Goal: Task Accomplishment & Management: Manage account settings

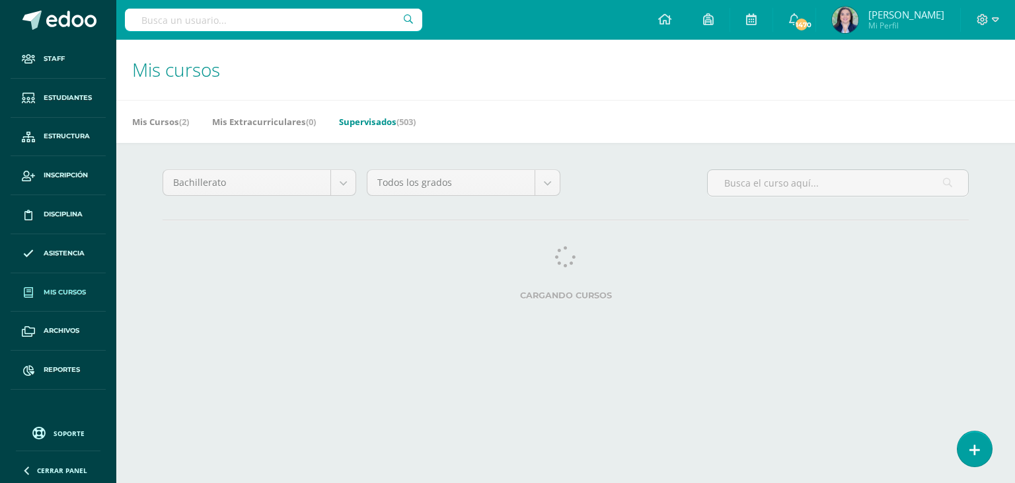
select select "25"
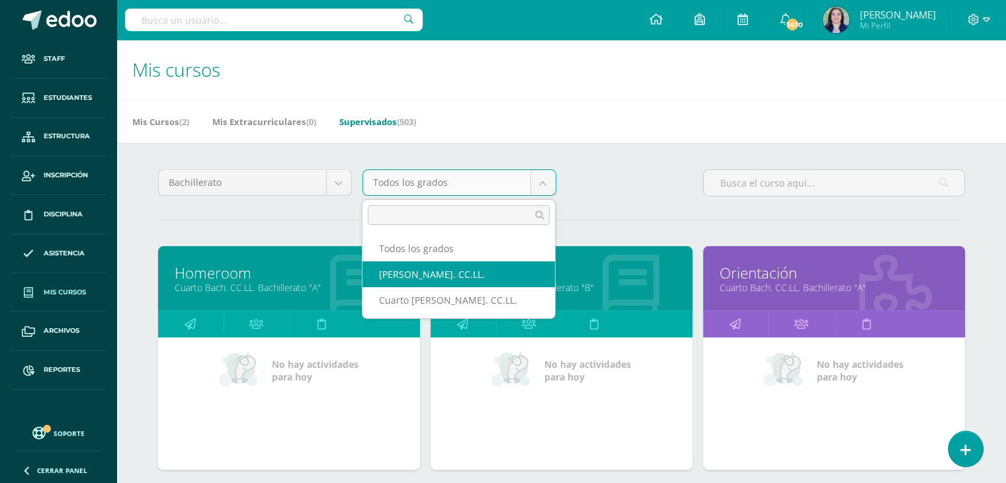
select select "25"
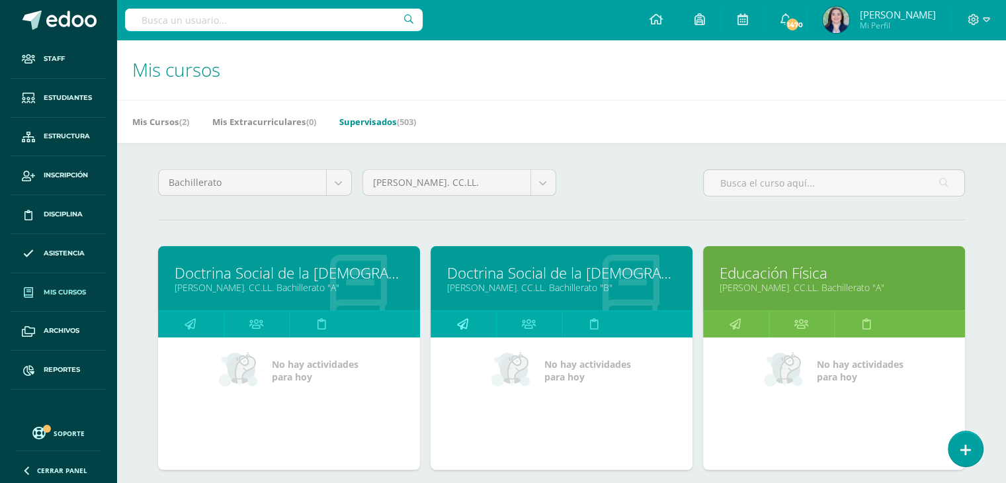
click at [463, 315] on icon at bounding box center [462, 324] width 11 height 26
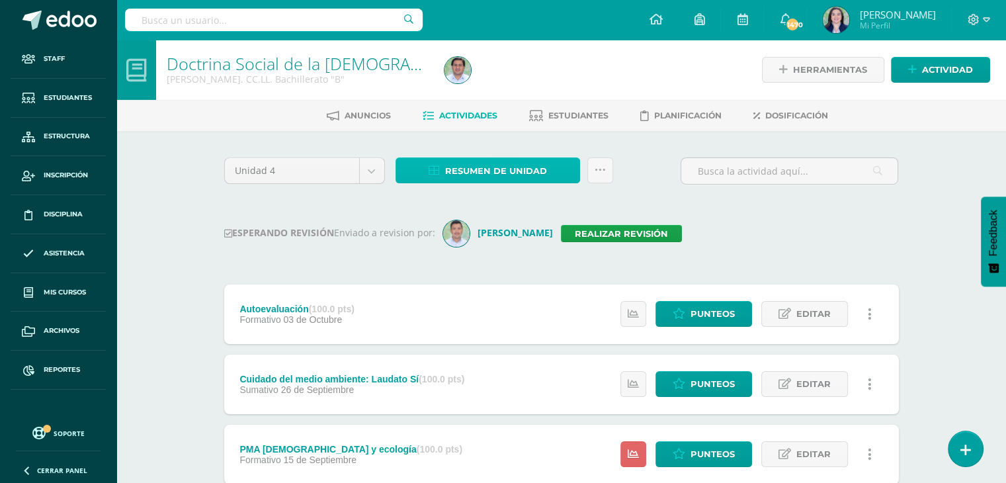
click at [487, 173] on span "Resumen de unidad" at bounding box center [496, 171] width 102 height 24
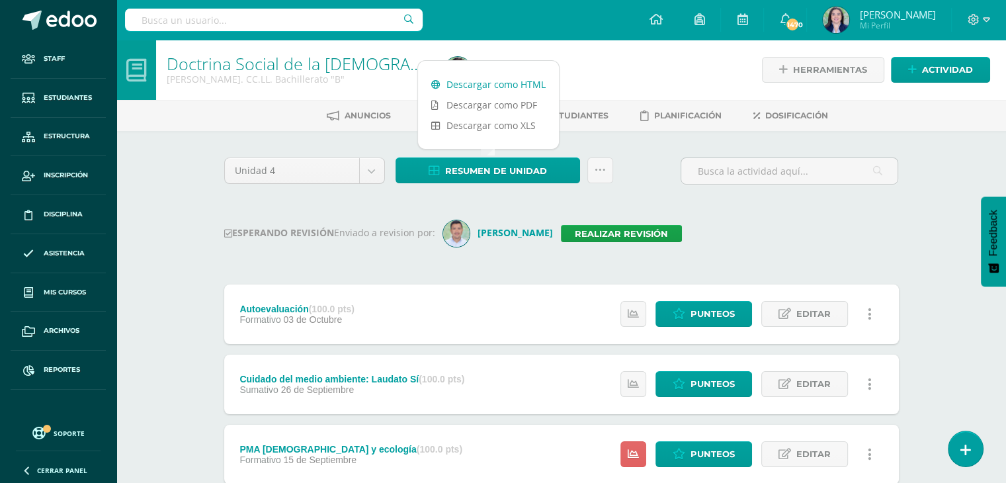
click at [476, 85] on link "Descargar como HTML" at bounding box center [488, 84] width 141 height 20
click at [590, 237] on link "Realizar revisión" at bounding box center [621, 233] width 121 height 17
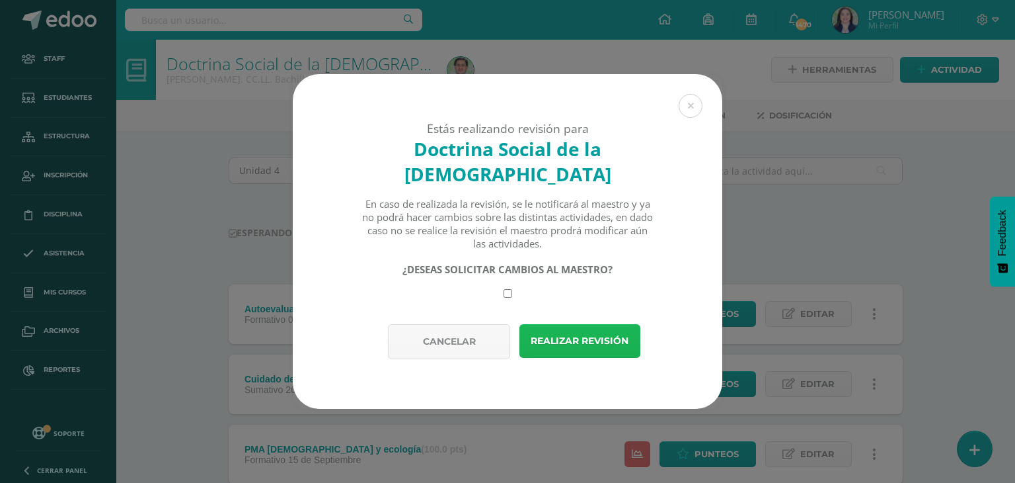
click at [604, 326] on button "Realizar revisión" at bounding box center [580, 341] width 121 height 34
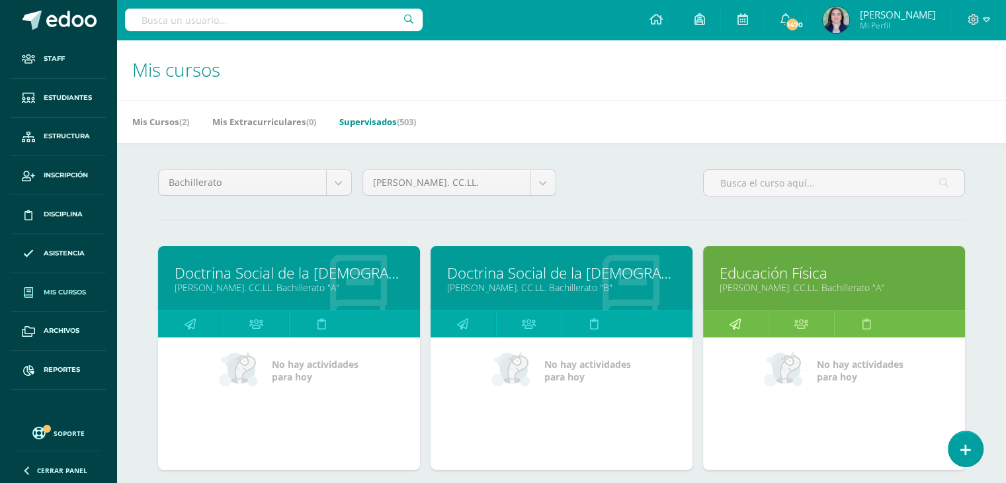
click at [740, 319] on link at bounding box center [735, 324] width 65 height 26
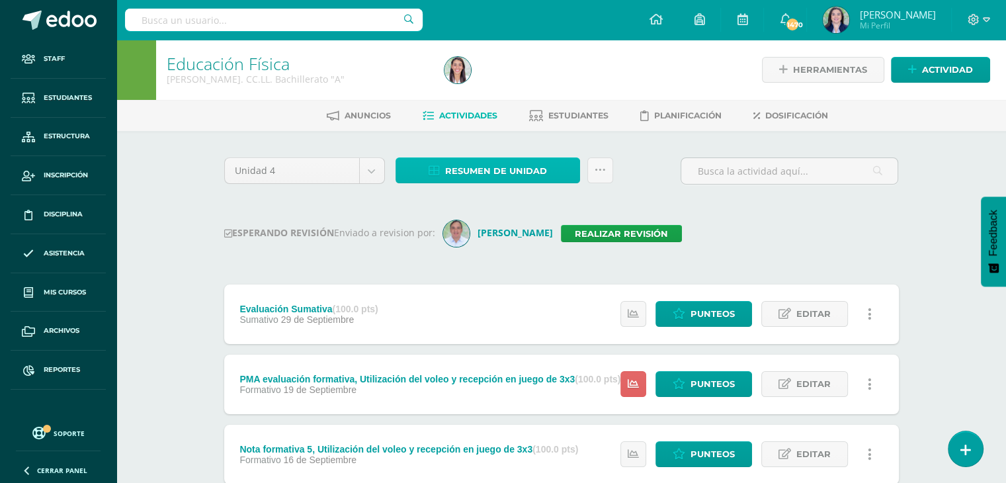
click at [516, 167] on span "Resumen de unidad" at bounding box center [496, 171] width 102 height 24
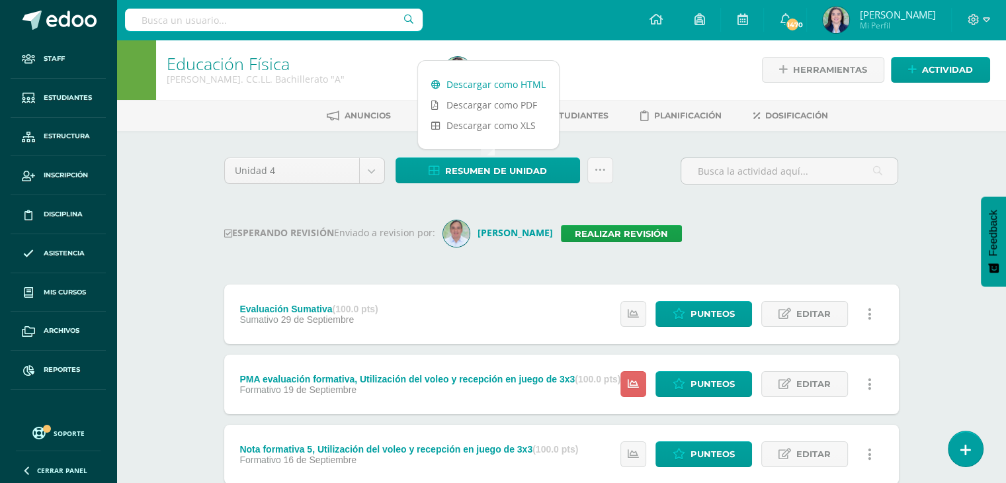
click at [489, 85] on link "Descargar como HTML" at bounding box center [488, 84] width 141 height 20
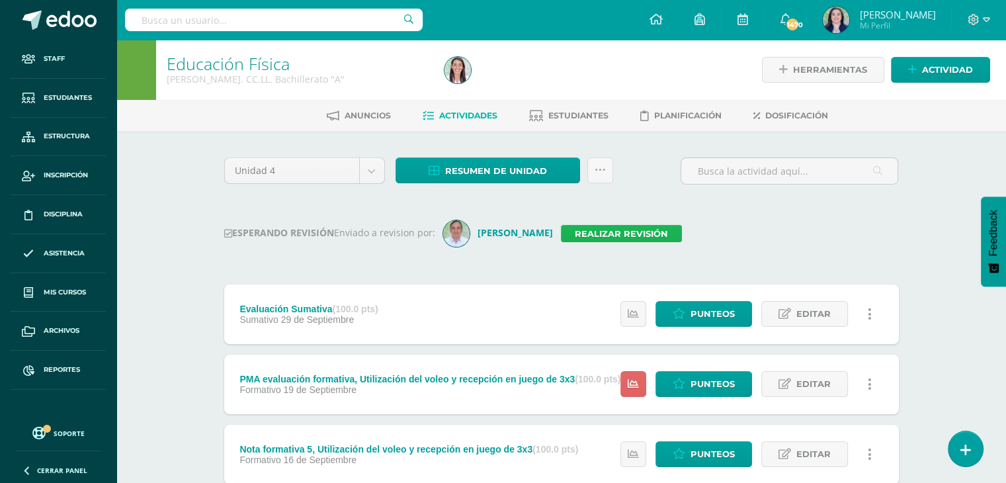
click at [618, 238] on link "Realizar revisión" at bounding box center [621, 233] width 121 height 17
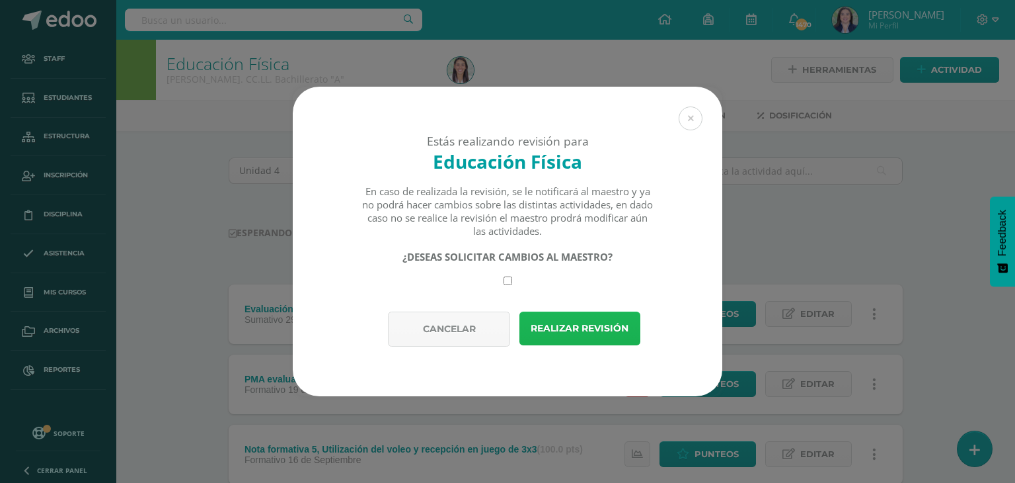
click at [578, 327] on button "Realizar revisión" at bounding box center [580, 328] width 121 height 34
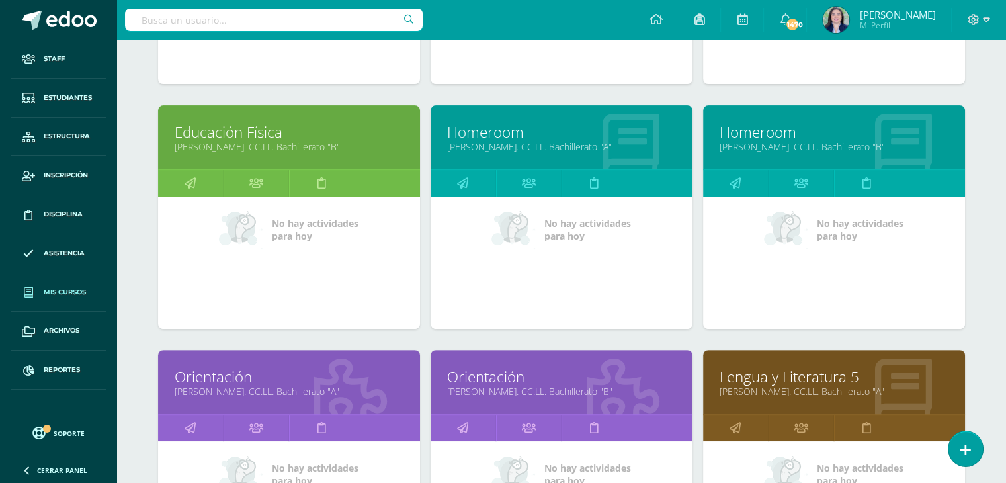
scroll to position [391, 0]
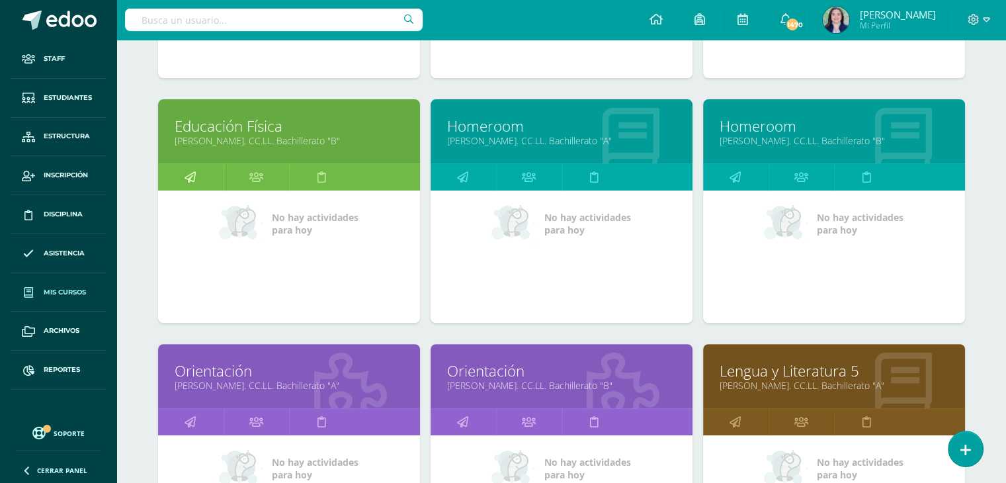
click at [193, 168] on icon at bounding box center [189, 177] width 11 height 26
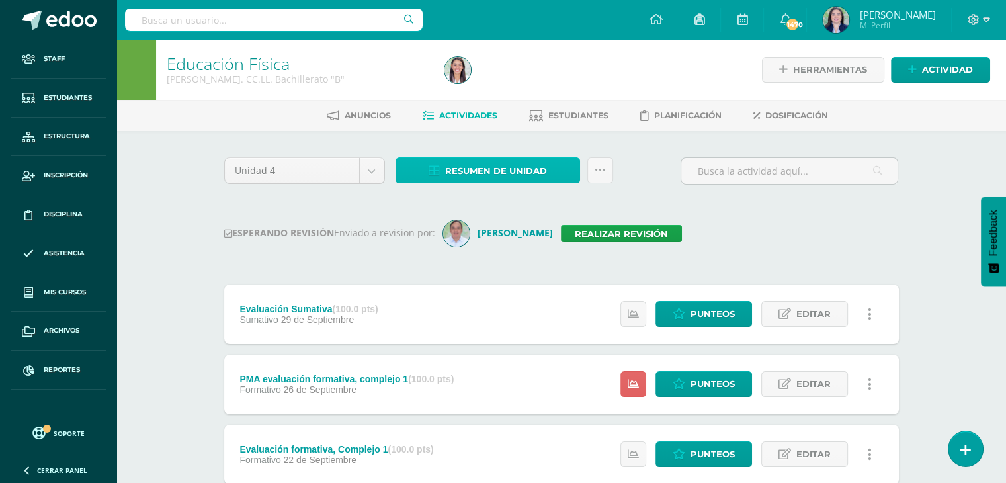
click at [493, 169] on span "Resumen de unidad" at bounding box center [496, 171] width 102 height 24
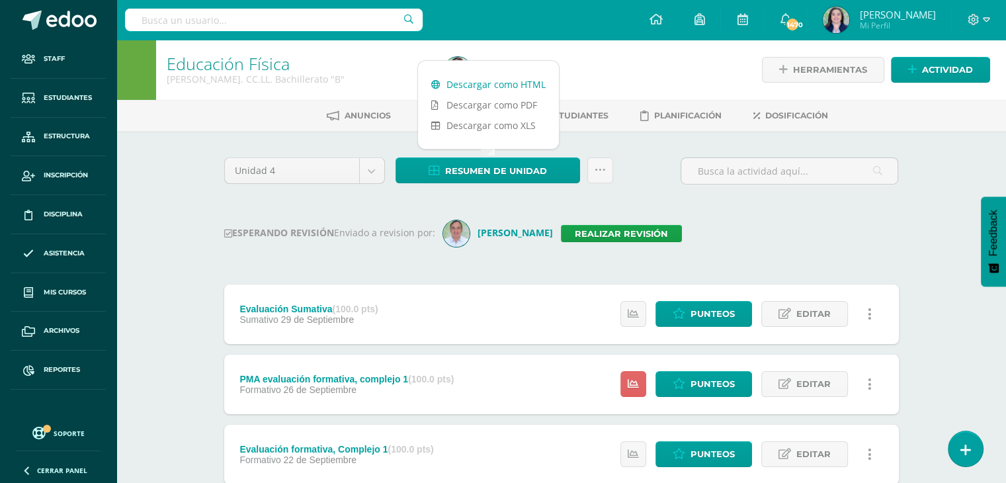
click at [520, 80] on link "Descargar como HTML" at bounding box center [488, 84] width 141 height 20
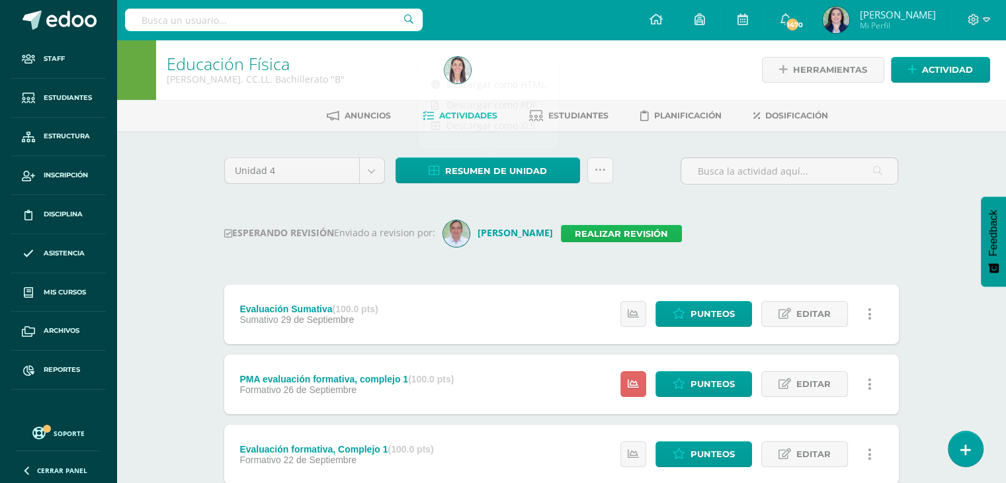
click at [616, 233] on link "Realizar revisión" at bounding box center [621, 233] width 121 height 17
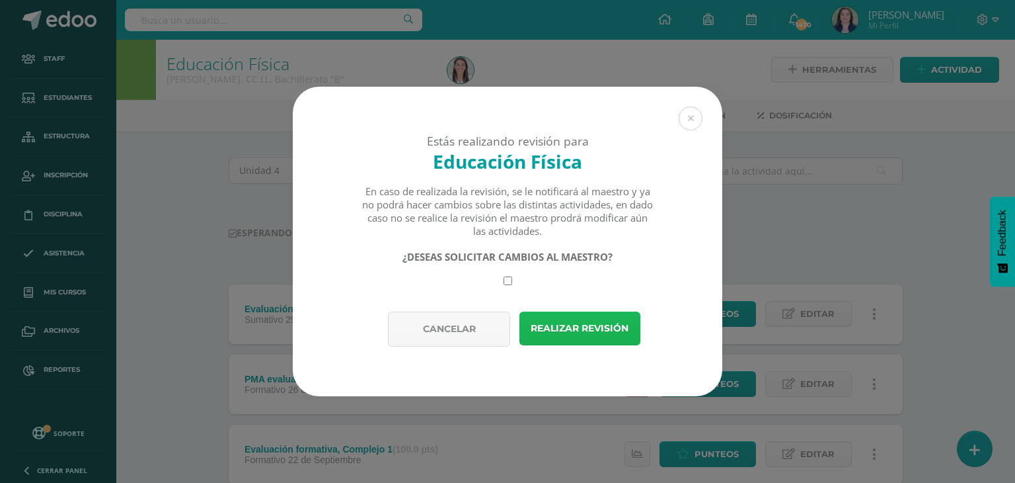
click at [578, 326] on button "Realizar revisión" at bounding box center [580, 328] width 121 height 34
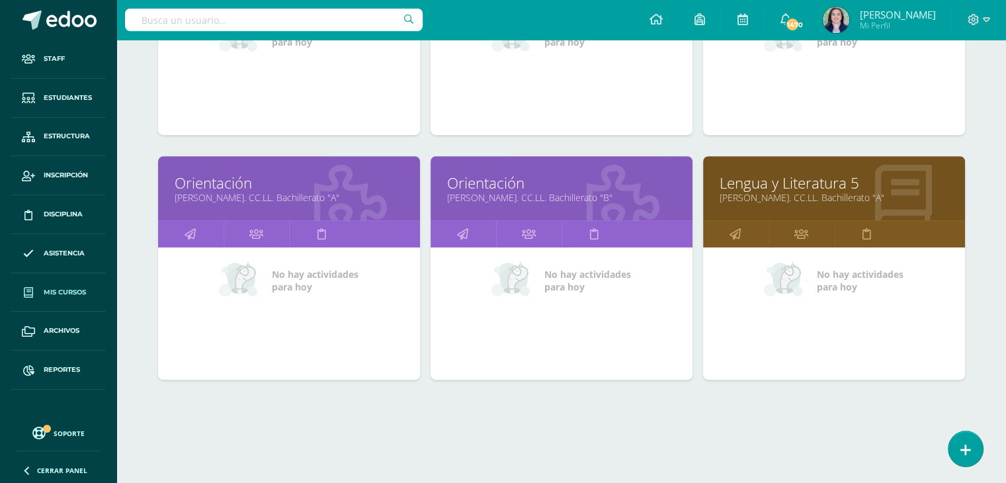
scroll to position [579, 0]
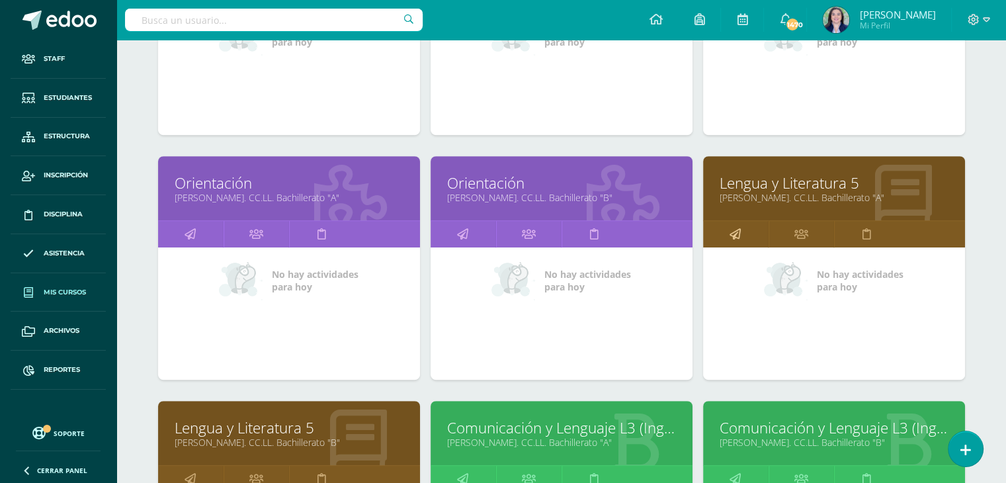
click at [738, 231] on icon at bounding box center [734, 234] width 11 height 26
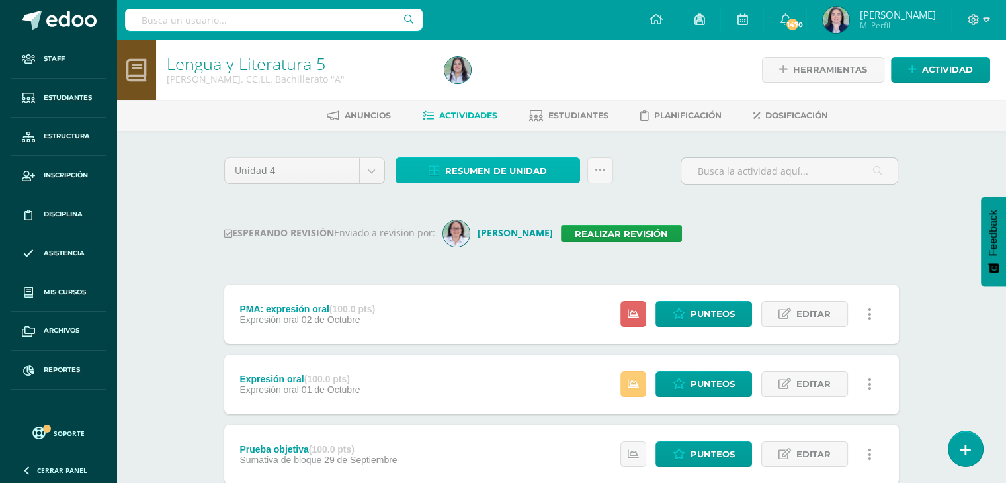
click at [477, 167] on span "Resumen de unidad" at bounding box center [496, 171] width 102 height 24
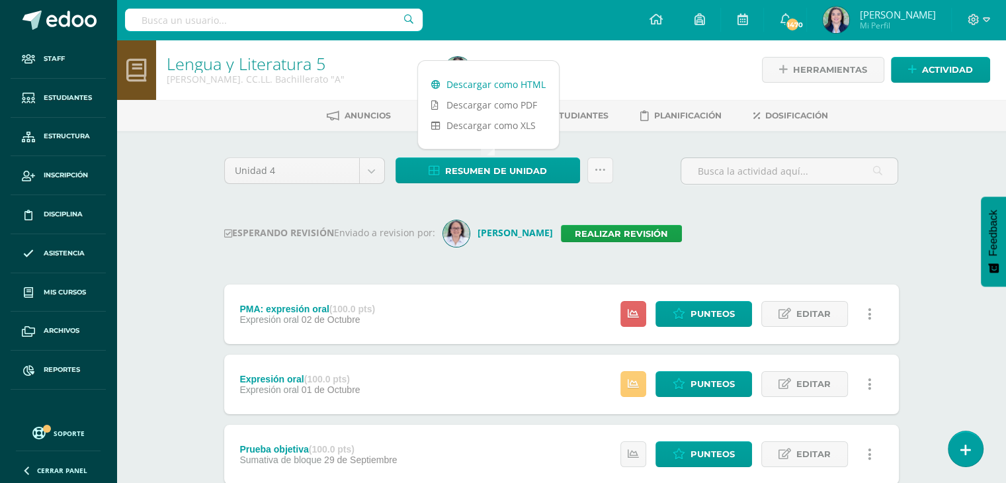
click at [489, 83] on link "Descargar como HTML" at bounding box center [488, 84] width 141 height 20
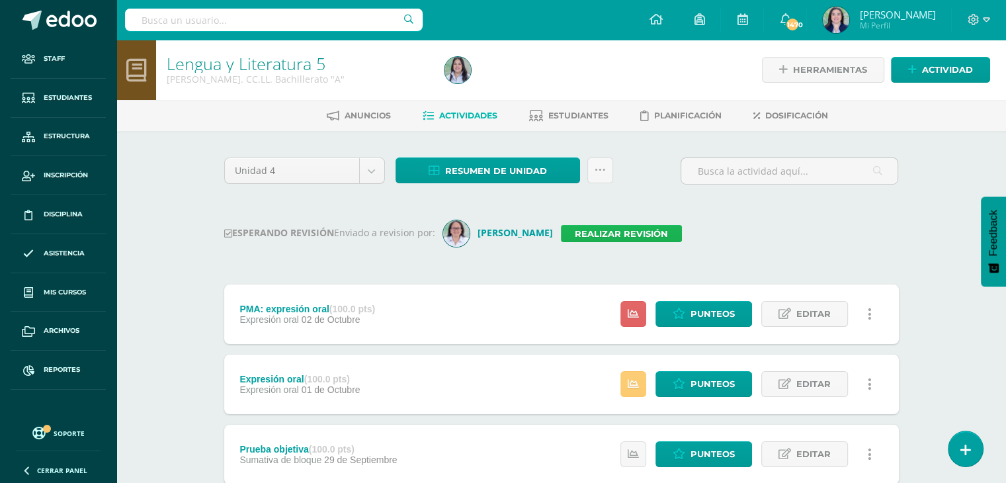
click at [614, 237] on link "Realizar revisión" at bounding box center [621, 233] width 121 height 17
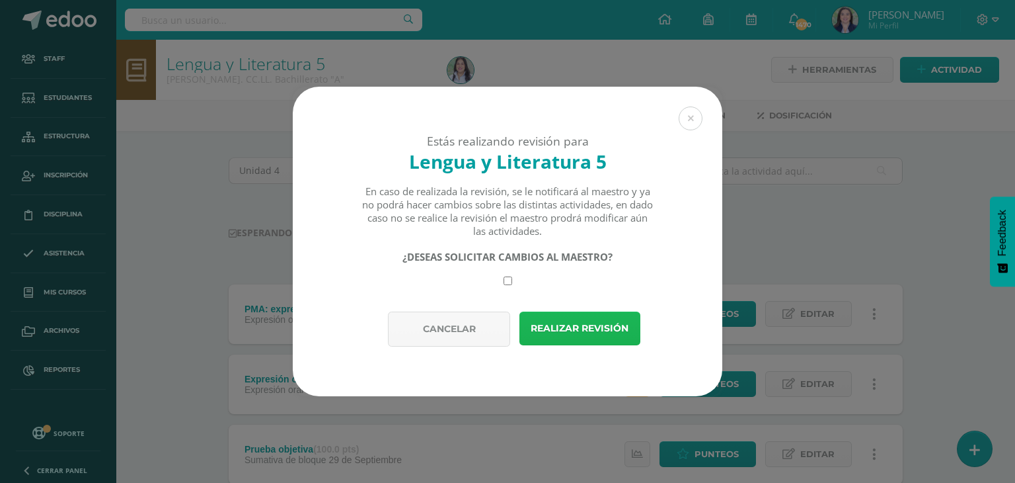
click at [602, 331] on button "Realizar revisión" at bounding box center [580, 328] width 121 height 34
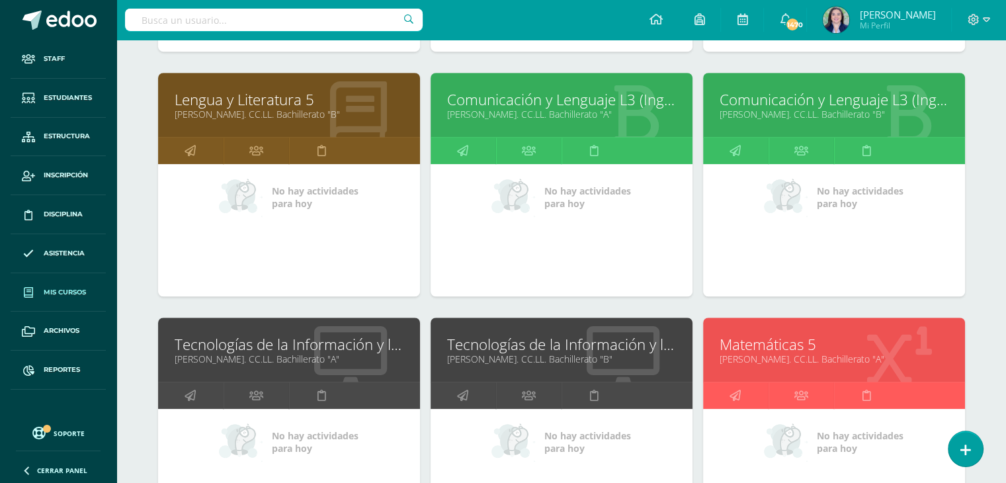
scroll to position [907, 0]
click at [183, 149] on link at bounding box center [190, 151] width 65 height 26
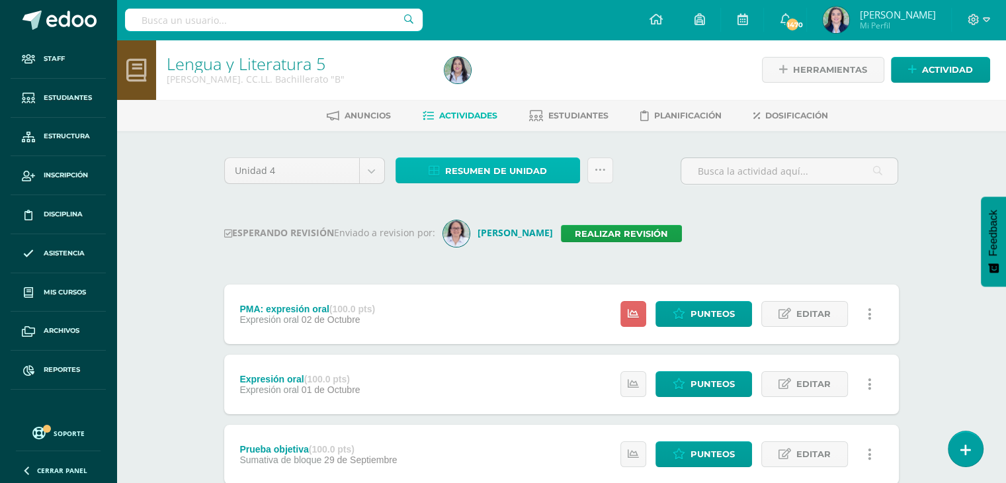
click at [487, 169] on span "Resumen de unidad" at bounding box center [496, 171] width 102 height 24
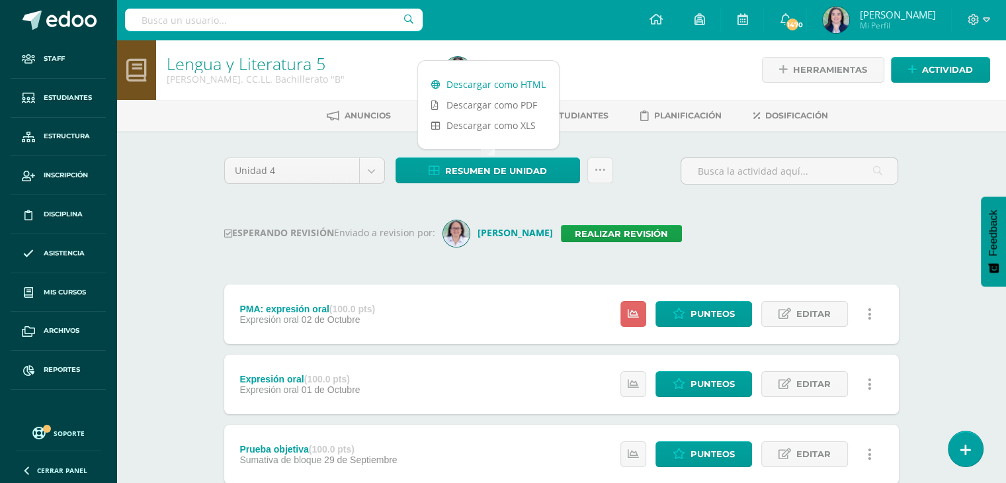
click at [502, 81] on link "Descargar como HTML" at bounding box center [488, 84] width 141 height 20
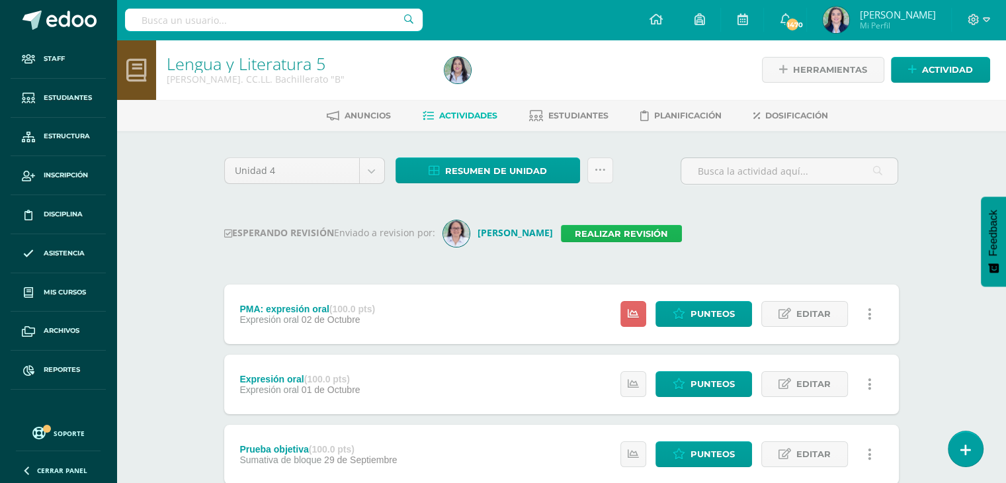
click at [634, 235] on link "Realizar revisión" at bounding box center [621, 233] width 121 height 17
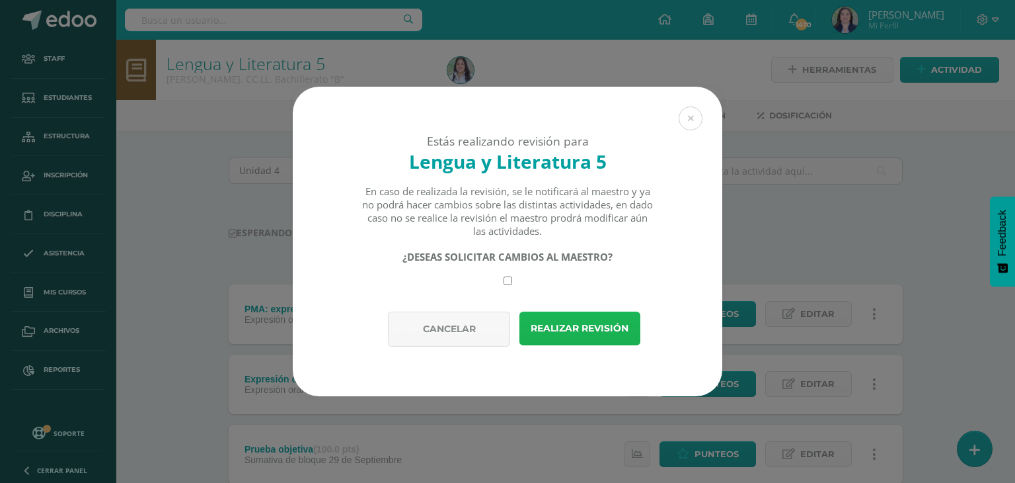
click at [580, 333] on button "Realizar revisión" at bounding box center [580, 328] width 121 height 34
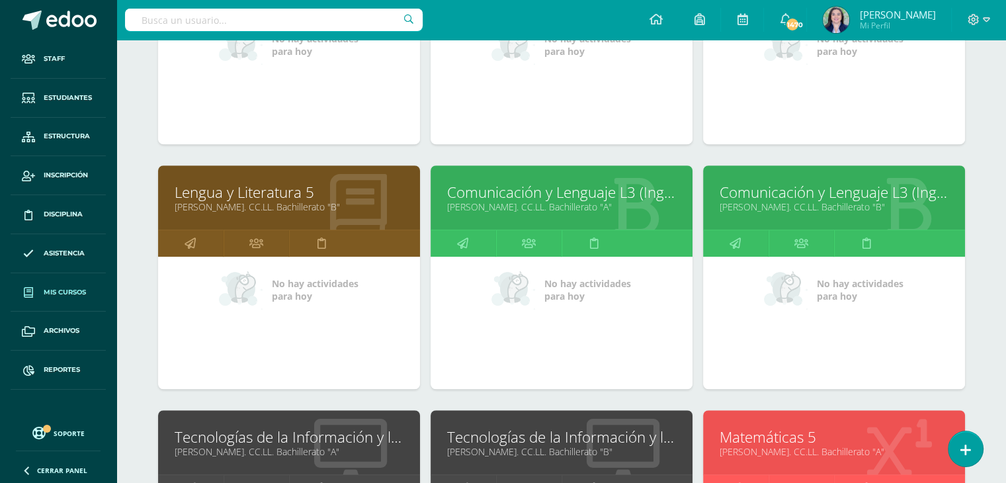
scroll to position [820, 0]
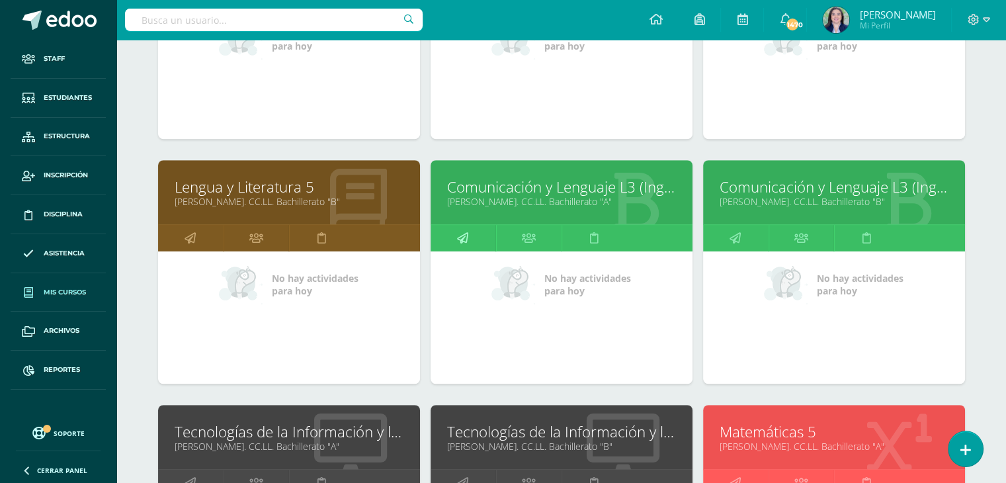
click at [463, 231] on icon at bounding box center [462, 238] width 11 height 26
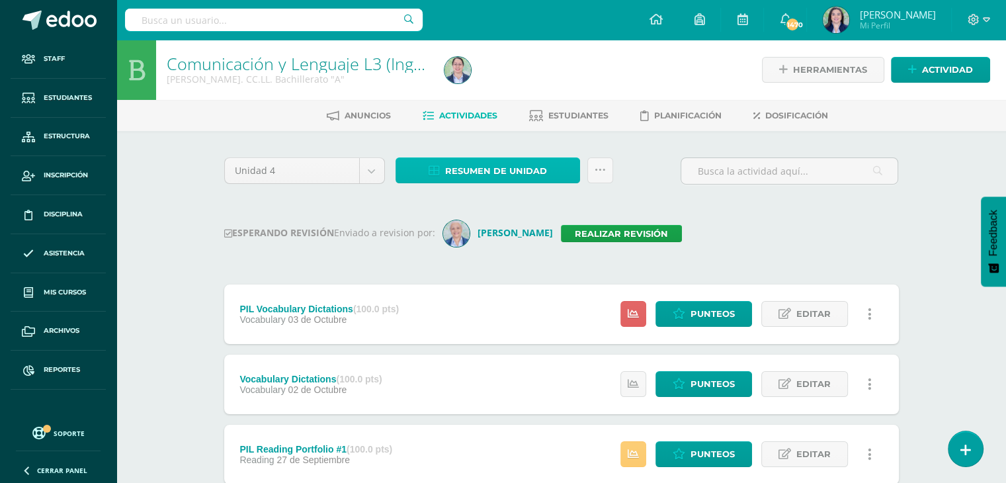
click at [491, 166] on span "Resumen de unidad" at bounding box center [496, 171] width 102 height 24
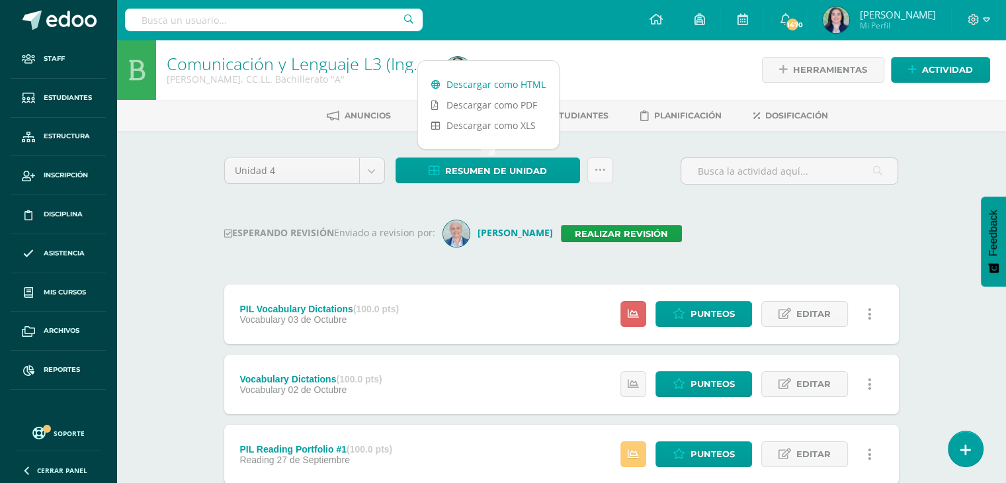
click at [494, 85] on link "Descargar como HTML" at bounding box center [488, 84] width 141 height 20
click at [643, 235] on link "Realizar revisión" at bounding box center [621, 233] width 121 height 17
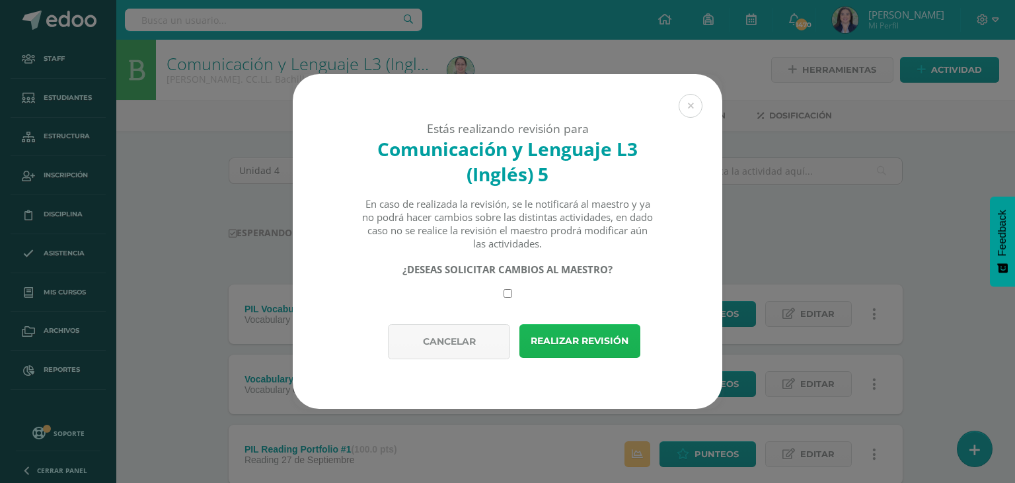
click at [592, 333] on button "Realizar revisión" at bounding box center [580, 341] width 121 height 34
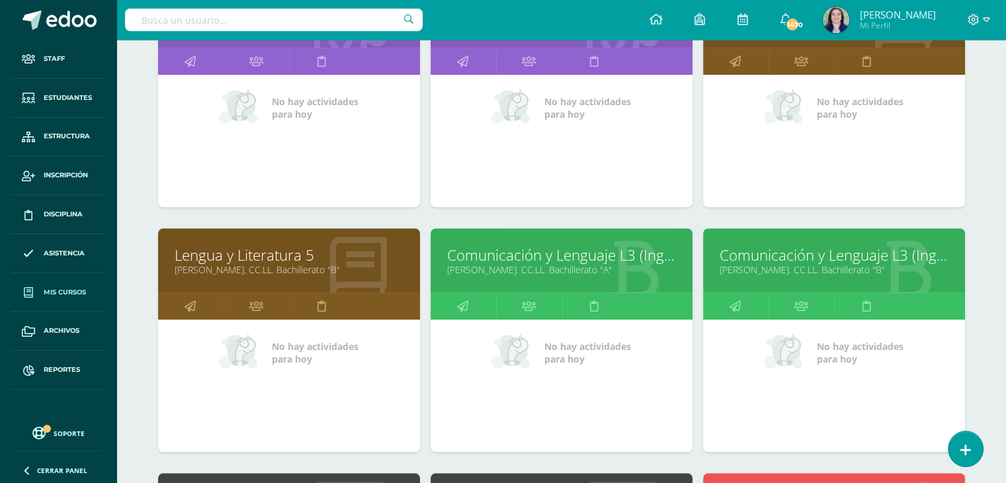
scroll to position [801, 0]
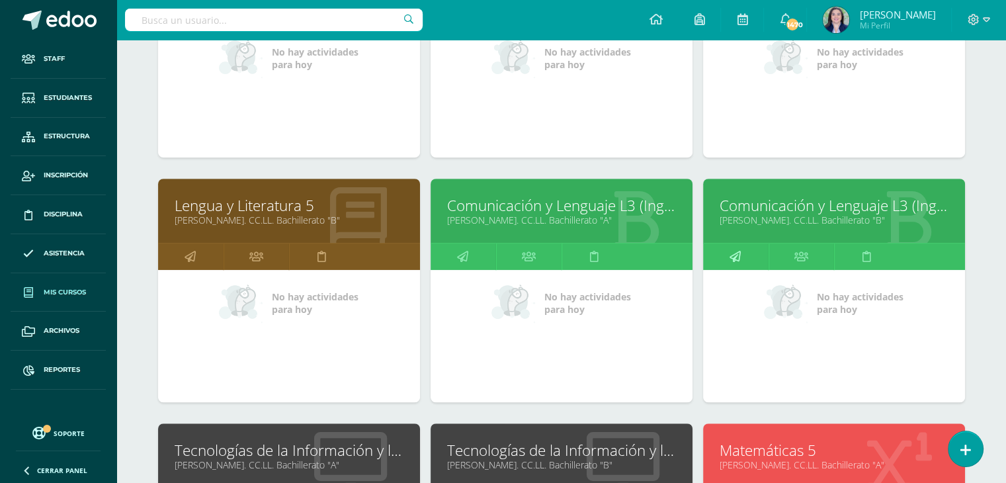
click at [731, 252] on icon at bounding box center [734, 256] width 11 height 26
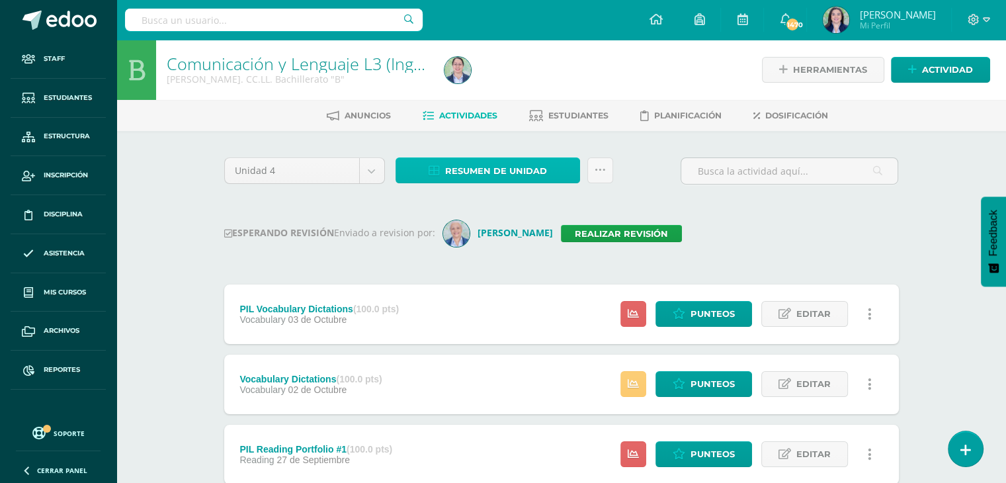
click at [496, 167] on span "Resumen de unidad" at bounding box center [496, 171] width 102 height 24
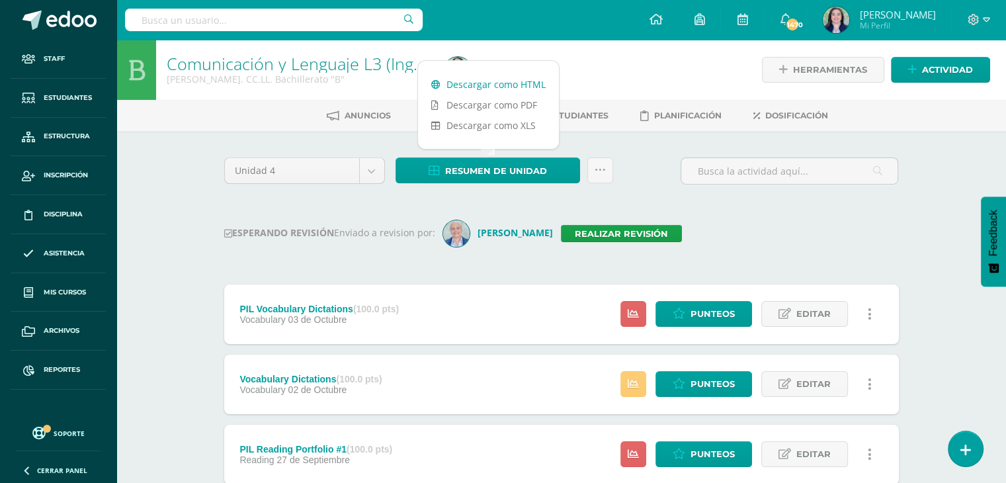
click at [495, 86] on link "Descargar como HTML" at bounding box center [488, 84] width 141 height 20
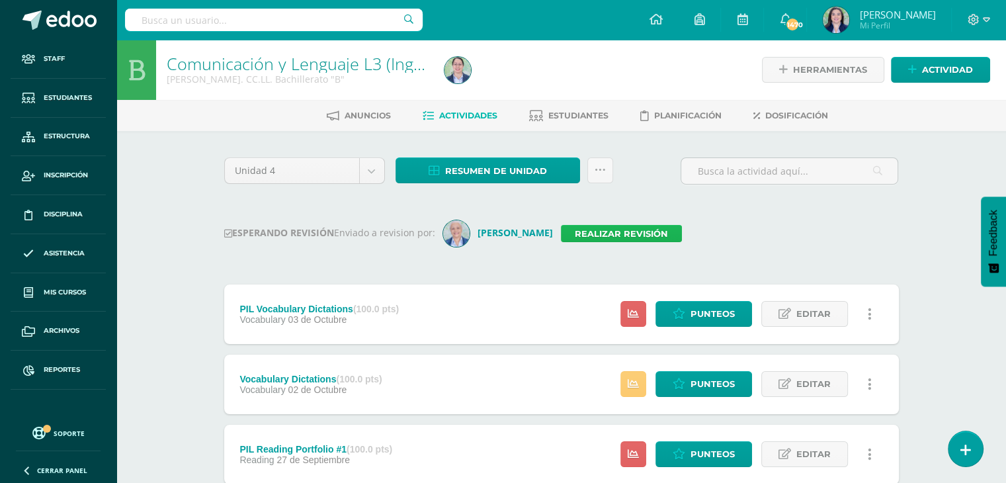
click at [646, 231] on link "Realizar revisión" at bounding box center [621, 233] width 121 height 17
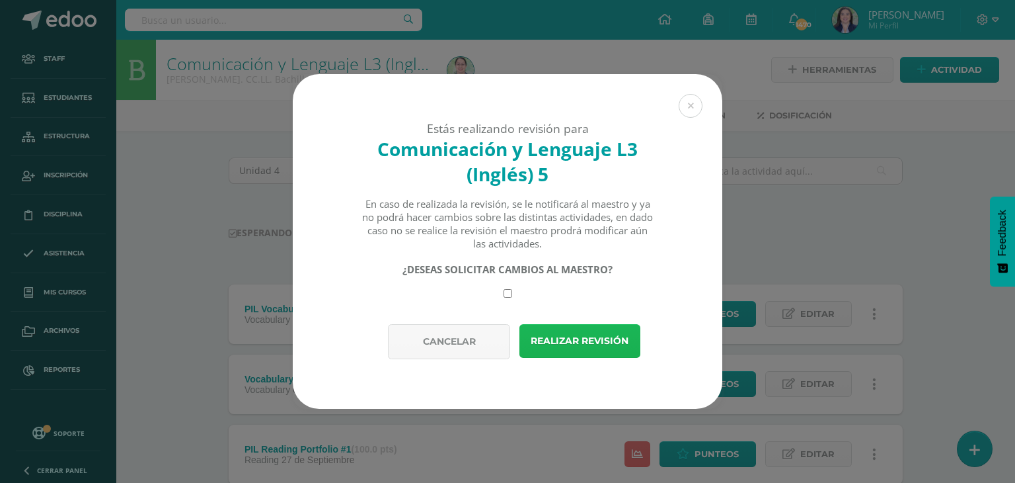
click at [571, 337] on button "Realizar revisión" at bounding box center [580, 341] width 121 height 34
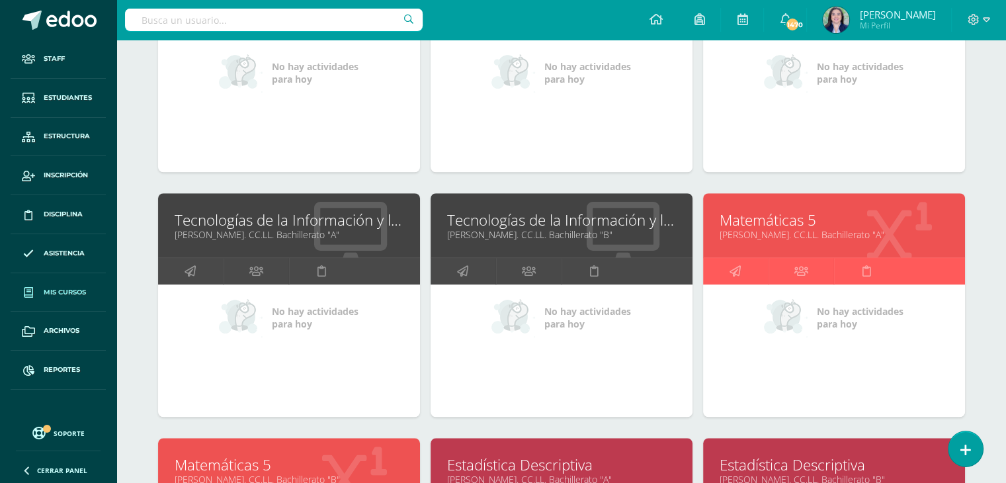
scroll to position [1031, 0]
click at [182, 266] on link at bounding box center [190, 271] width 65 height 26
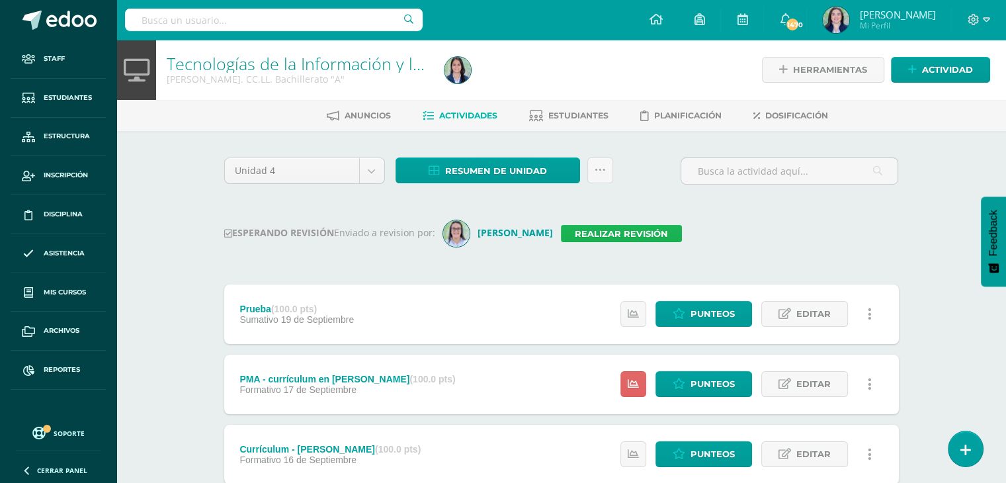
click at [614, 236] on link "Realizar revisión" at bounding box center [621, 233] width 121 height 17
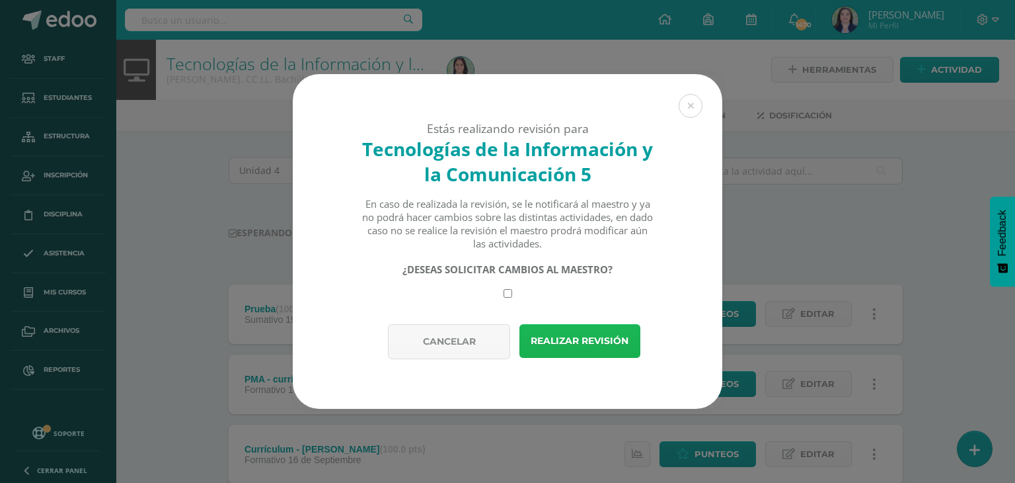
click at [563, 342] on button "Realizar revisión" at bounding box center [580, 341] width 121 height 34
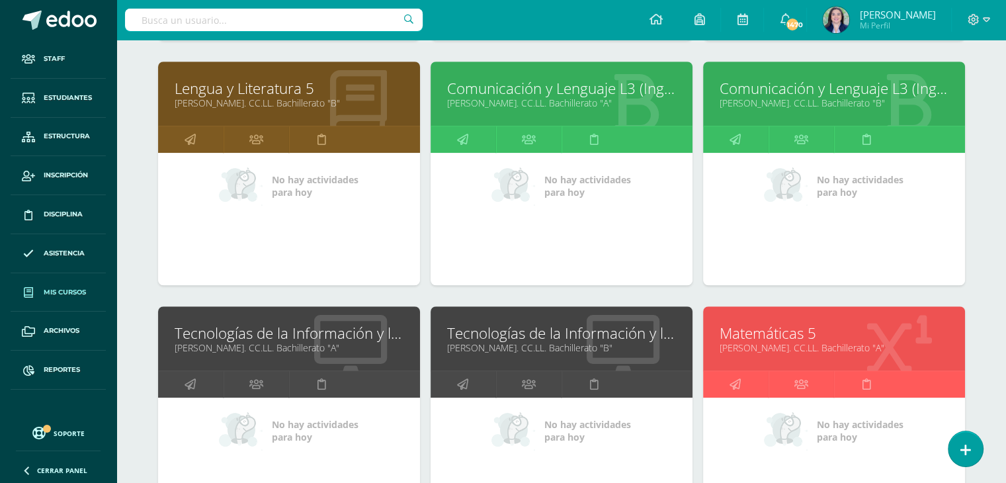
scroll to position [981, 0]
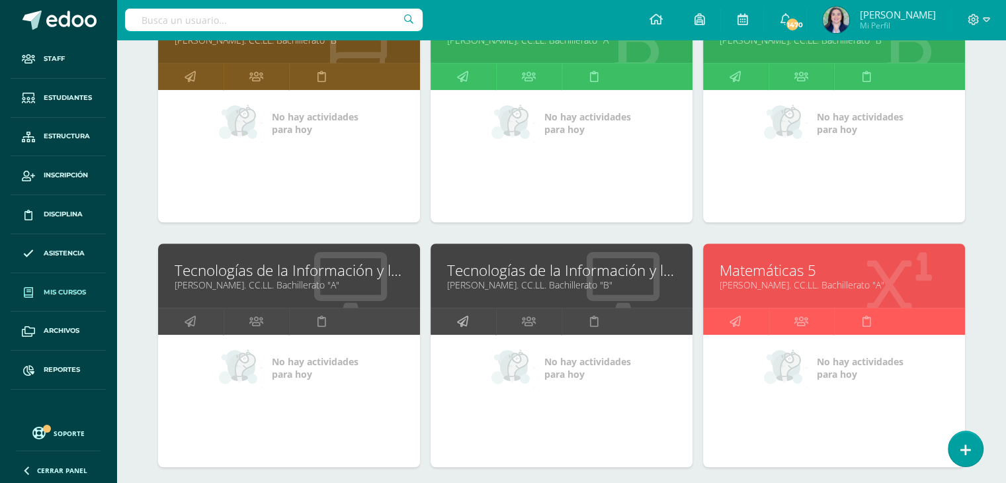
click at [463, 317] on icon at bounding box center [462, 321] width 11 height 26
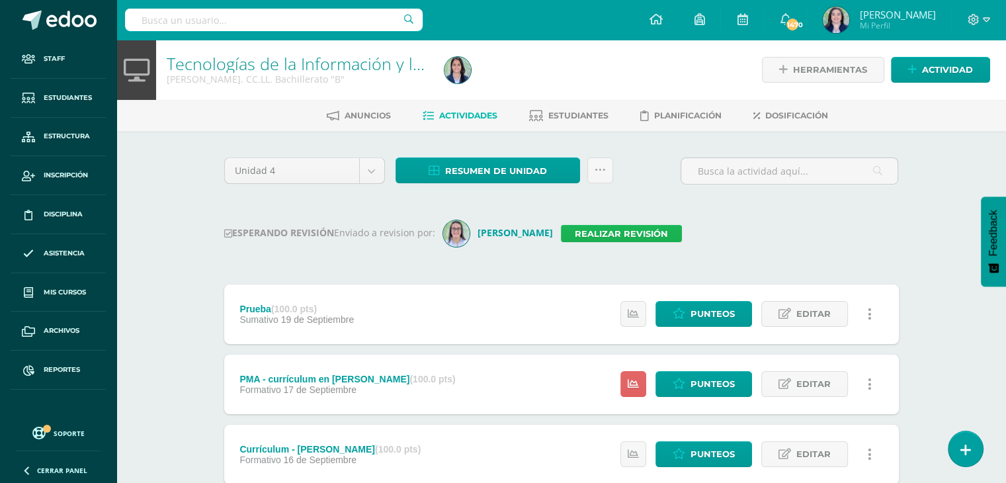
click at [599, 237] on link "Realizar revisión" at bounding box center [621, 233] width 121 height 17
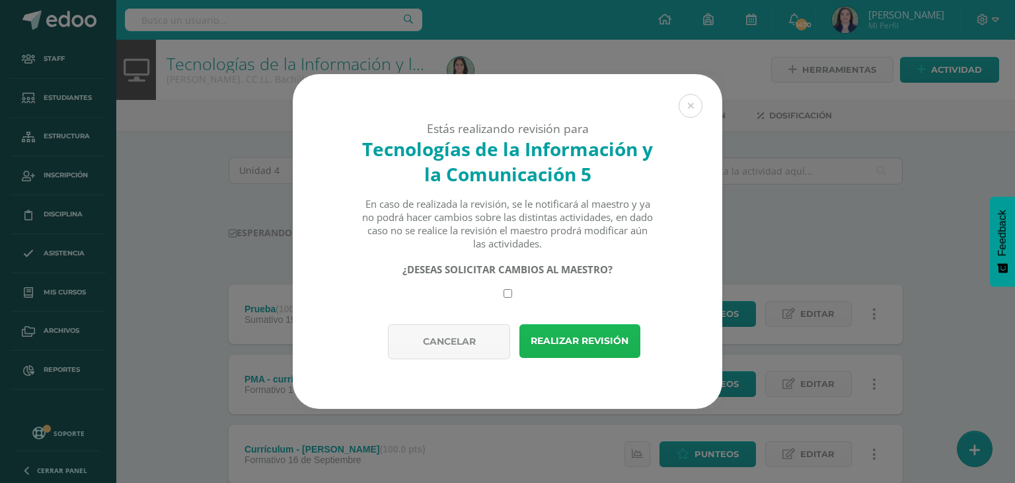
click at [605, 343] on button "Realizar revisión" at bounding box center [580, 341] width 121 height 34
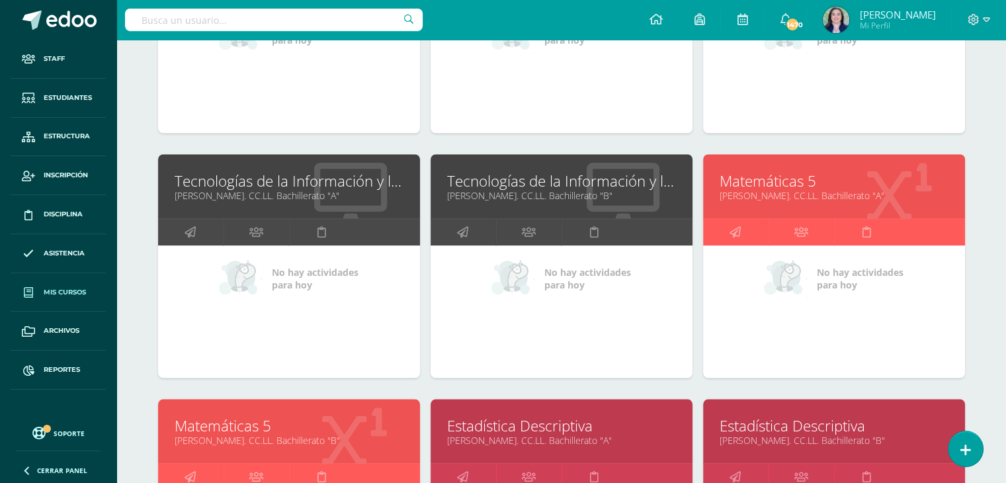
scroll to position [1071, 0]
click at [735, 227] on icon at bounding box center [734, 231] width 11 height 26
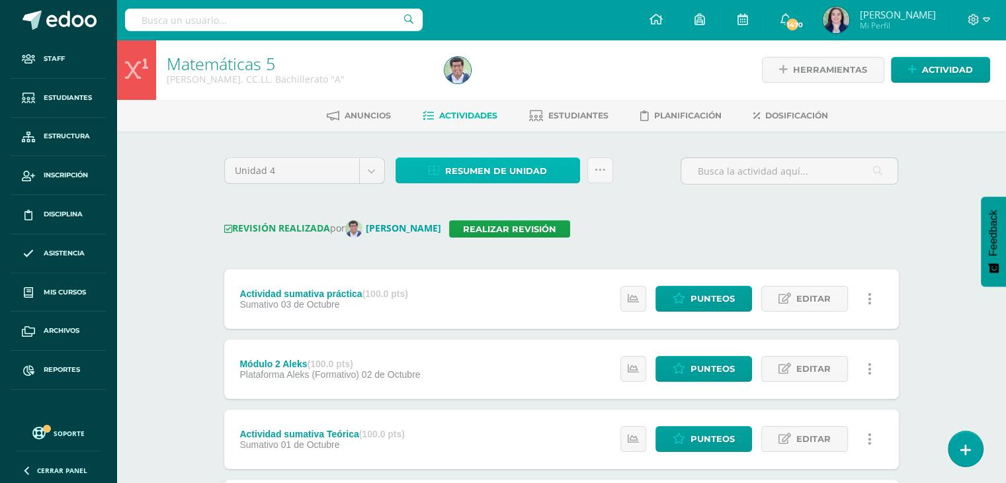
click at [489, 173] on span "Resumen de unidad" at bounding box center [496, 171] width 102 height 24
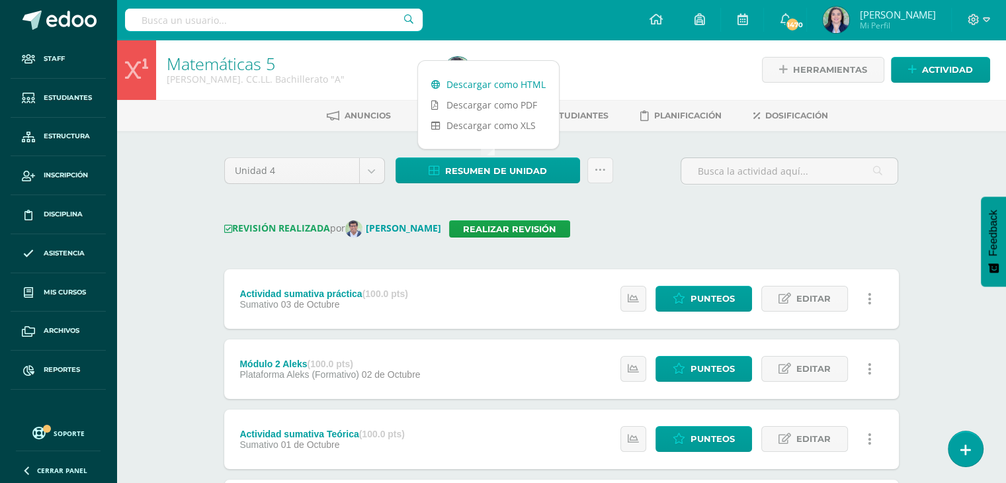
click at [492, 85] on link "Descargar como HTML" at bounding box center [488, 84] width 141 height 20
click at [524, 231] on link "Realizar revisión" at bounding box center [509, 228] width 121 height 17
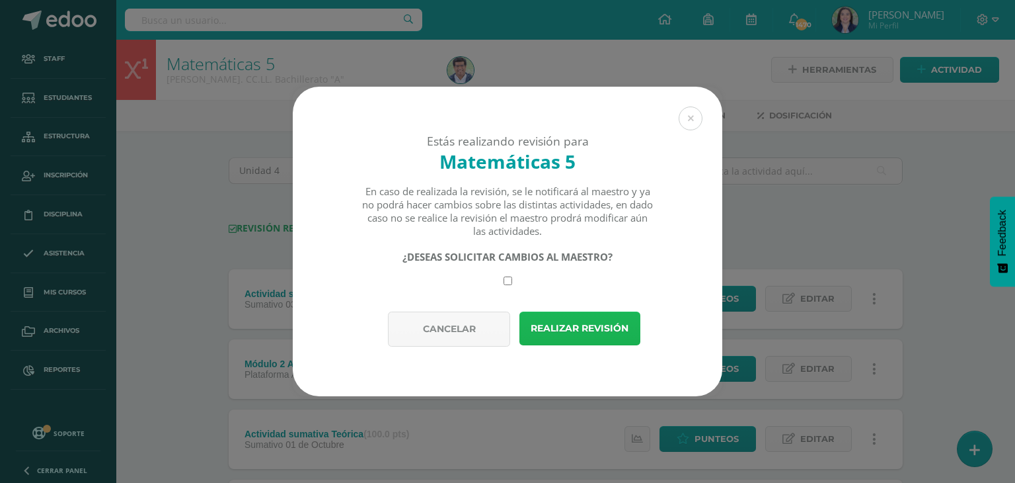
click at [568, 323] on button "Realizar revisión" at bounding box center [580, 328] width 121 height 34
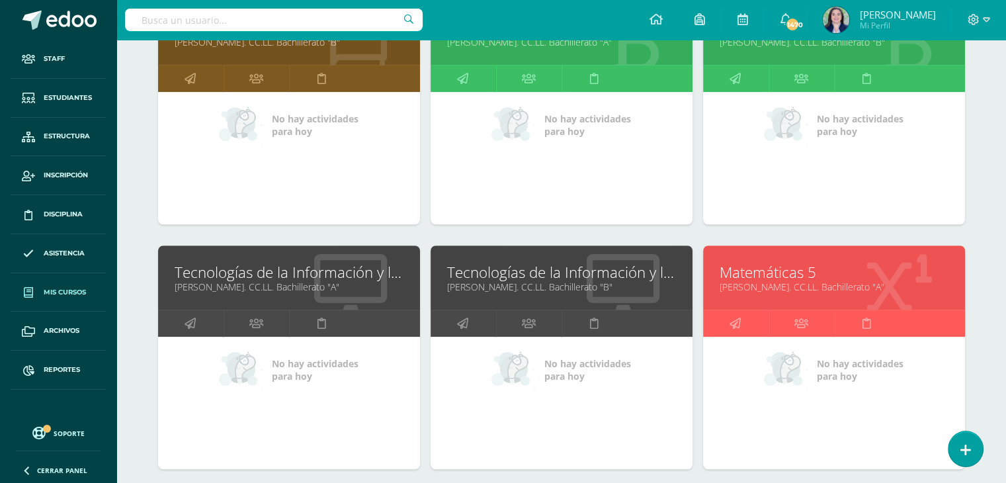
scroll to position [1312, 0]
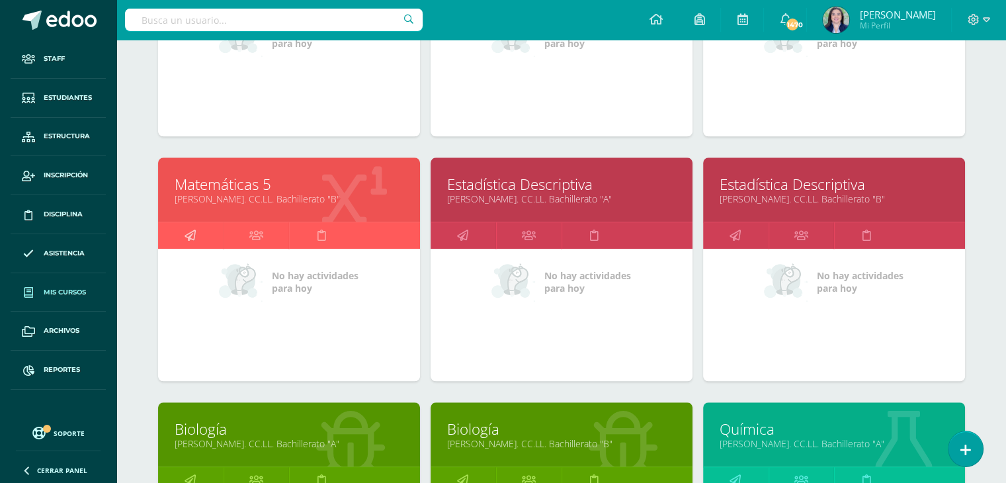
click at [190, 235] on icon at bounding box center [189, 235] width 11 height 26
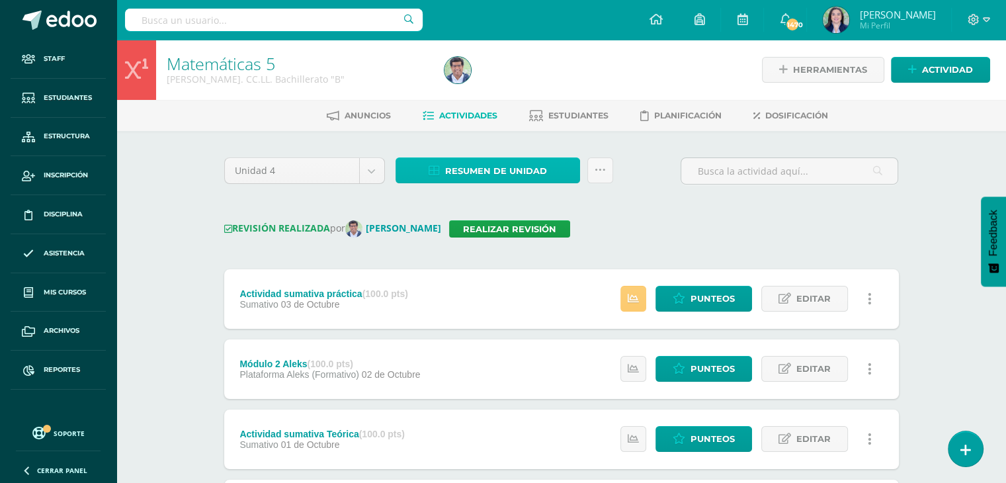
click at [463, 168] on span "Resumen de unidad" at bounding box center [496, 171] width 102 height 24
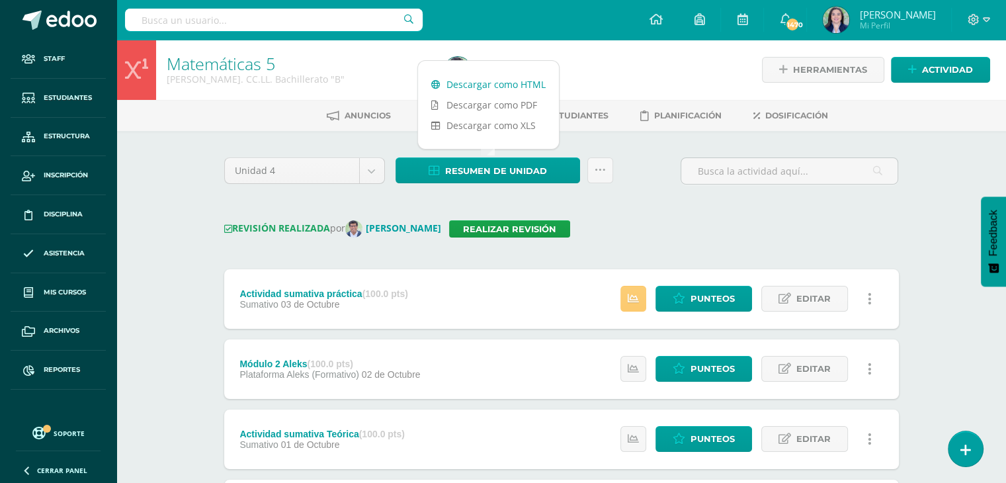
click at [479, 83] on link "Descargar como HTML" at bounding box center [488, 84] width 141 height 20
click at [492, 231] on link "Realizar revisión" at bounding box center [509, 228] width 121 height 17
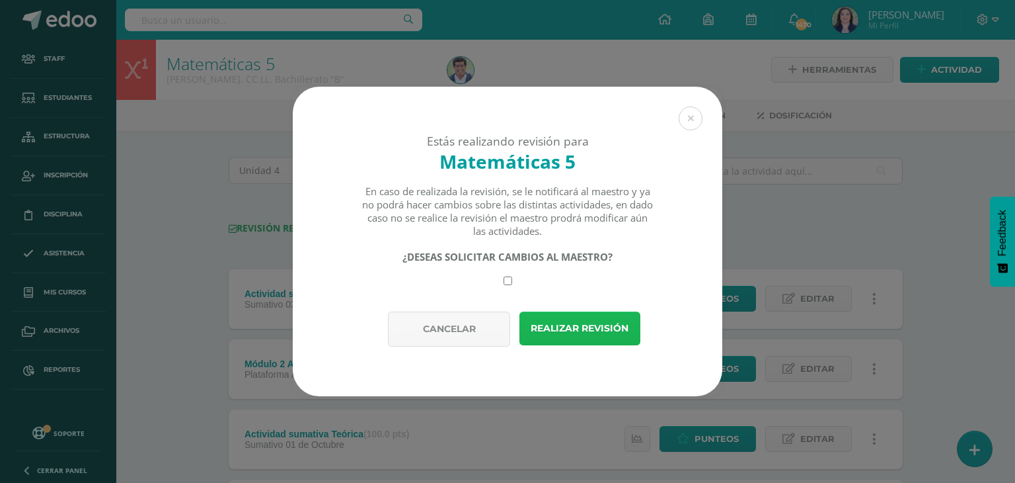
click at [573, 329] on button "Realizar revisión" at bounding box center [580, 328] width 121 height 34
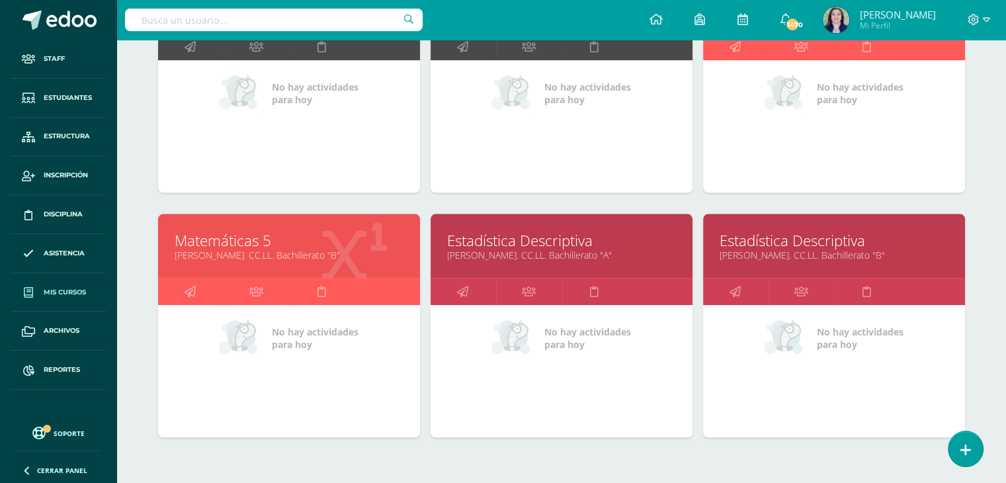
scroll to position [1312, 0]
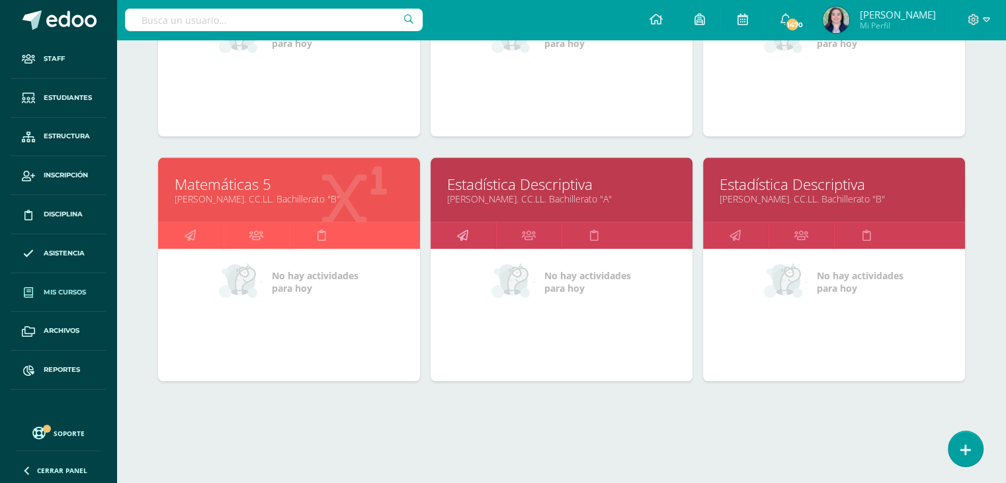
click at [465, 232] on icon at bounding box center [462, 235] width 11 height 26
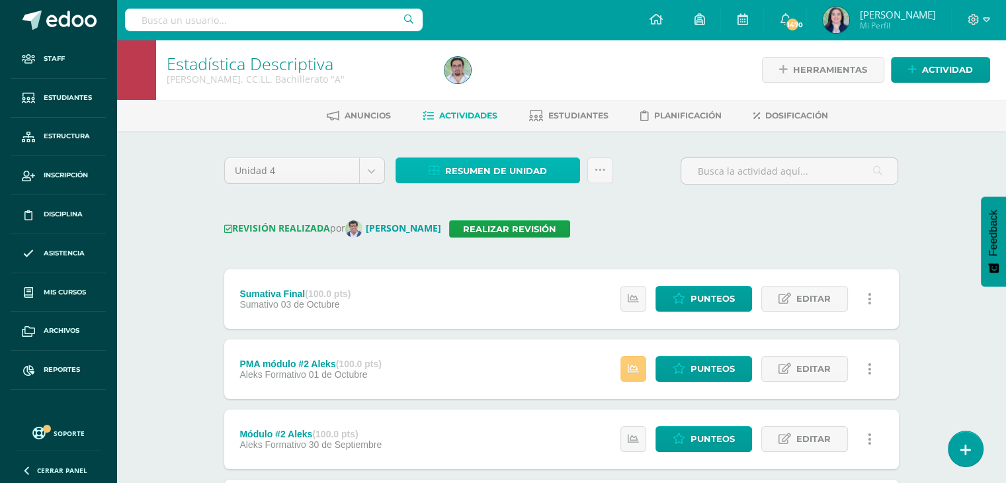
click at [483, 171] on span "Resumen de unidad" at bounding box center [496, 171] width 102 height 24
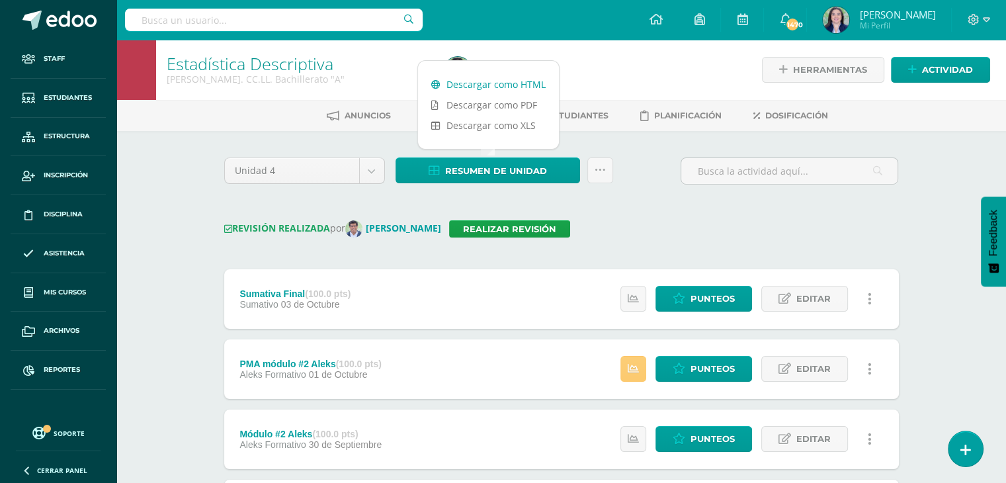
click at [498, 83] on link "Descargar como HTML" at bounding box center [488, 84] width 141 height 20
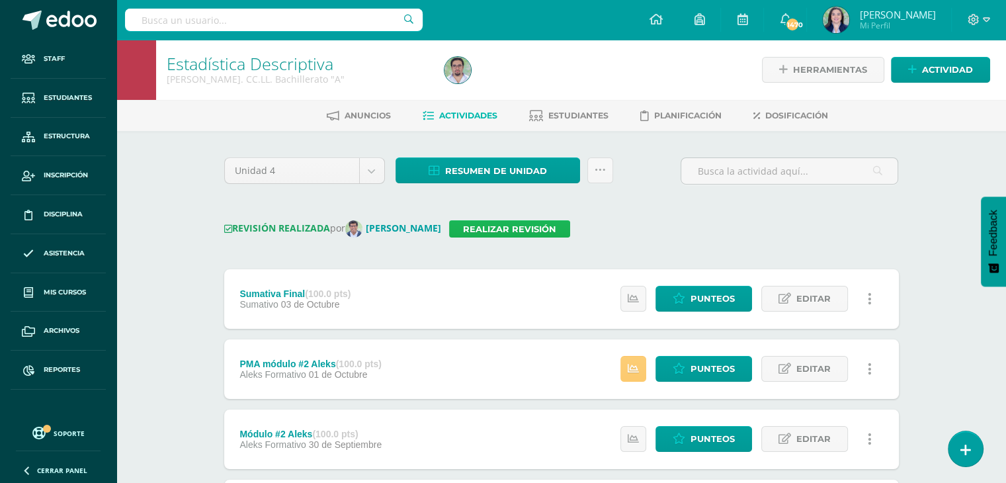
click at [513, 226] on link "Realizar revisión" at bounding box center [509, 228] width 121 height 17
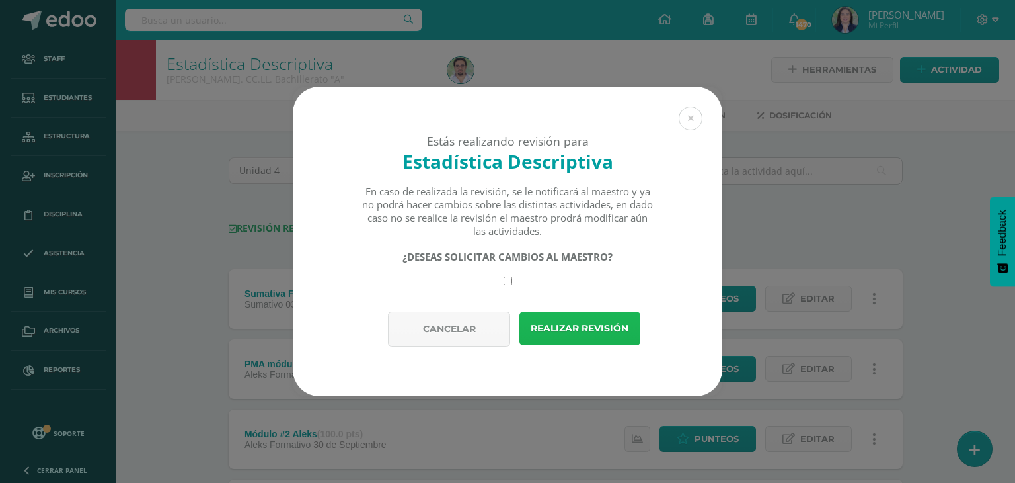
click at [574, 329] on button "Realizar revisión" at bounding box center [580, 328] width 121 height 34
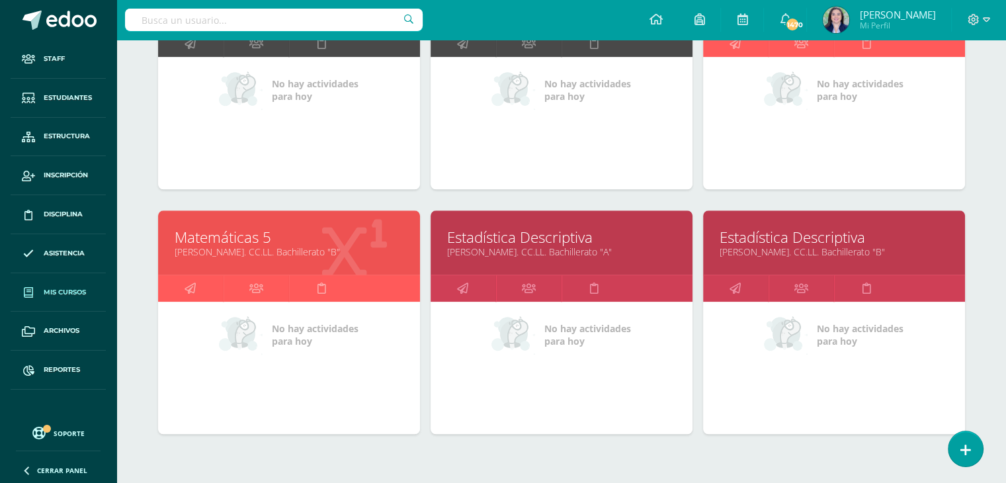
scroll to position [1265, 0]
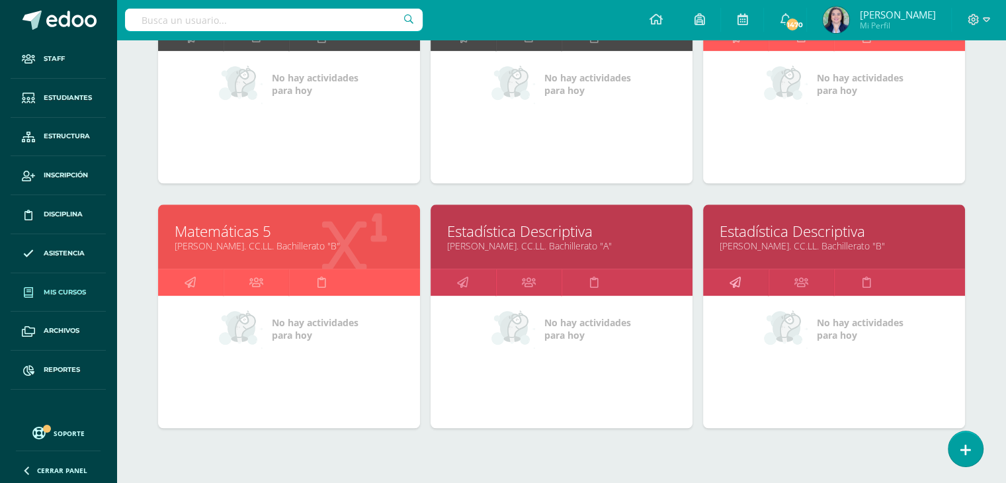
click at [740, 273] on icon at bounding box center [734, 282] width 11 height 26
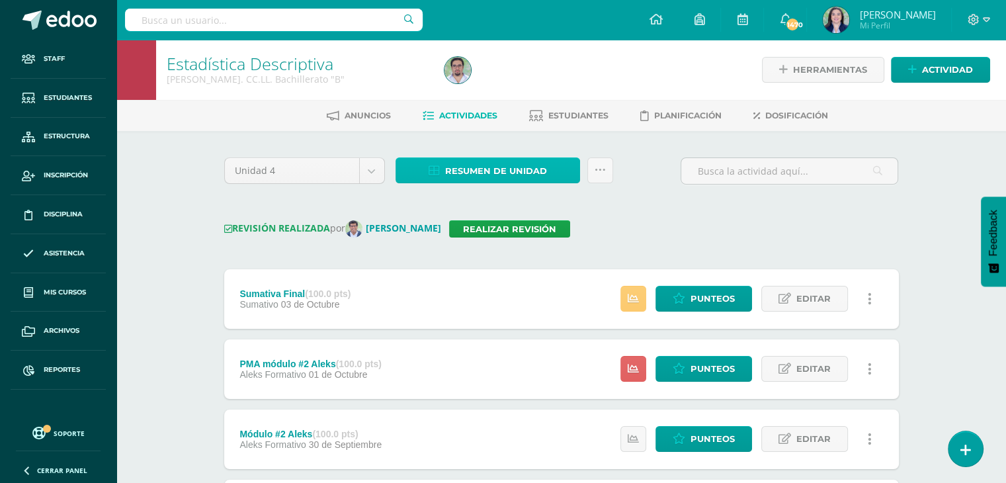
click at [484, 165] on span "Resumen de unidad" at bounding box center [496, 171] width 102 height 24
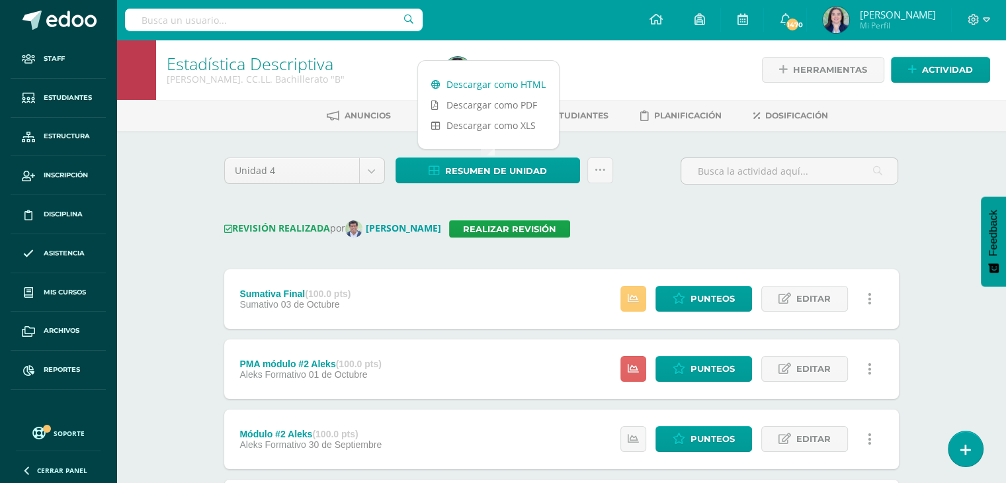
click at [500, 88] on link "Descargar como HTML" at bounding box center [488, 84] width 141 height 20
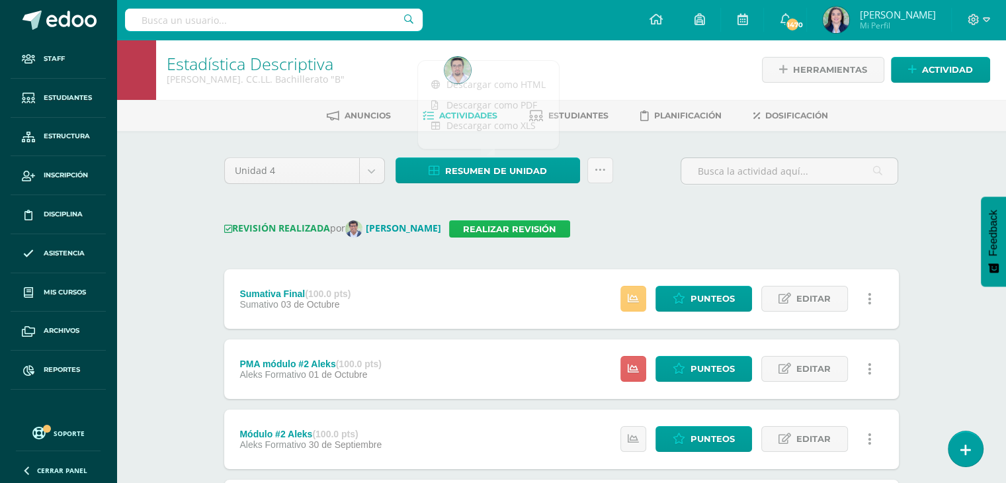
click at [510, 231] on link "Realizar revisión" at bounding box center [509, 228] width 121 height 17
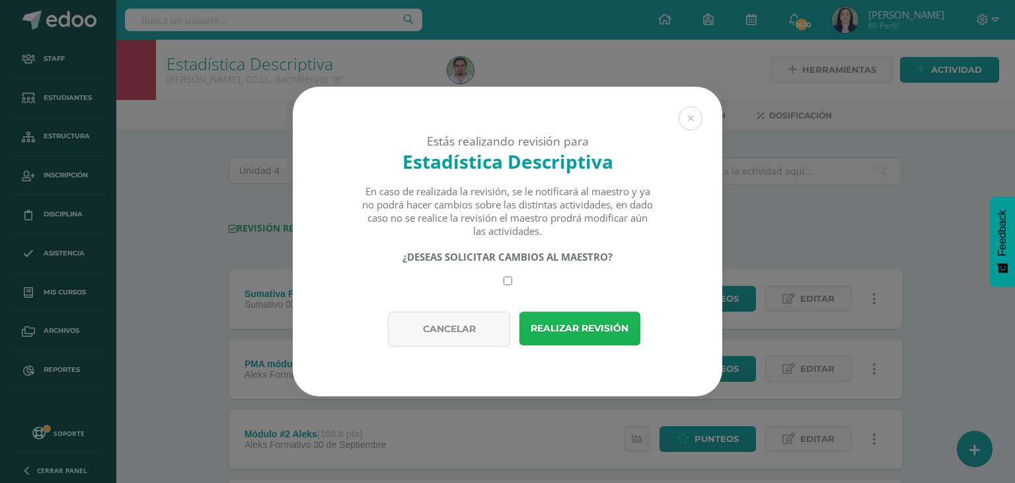
click at [587, 327] on button "Realizar revisión" at bounding box center [580, 328] width 121 height 34
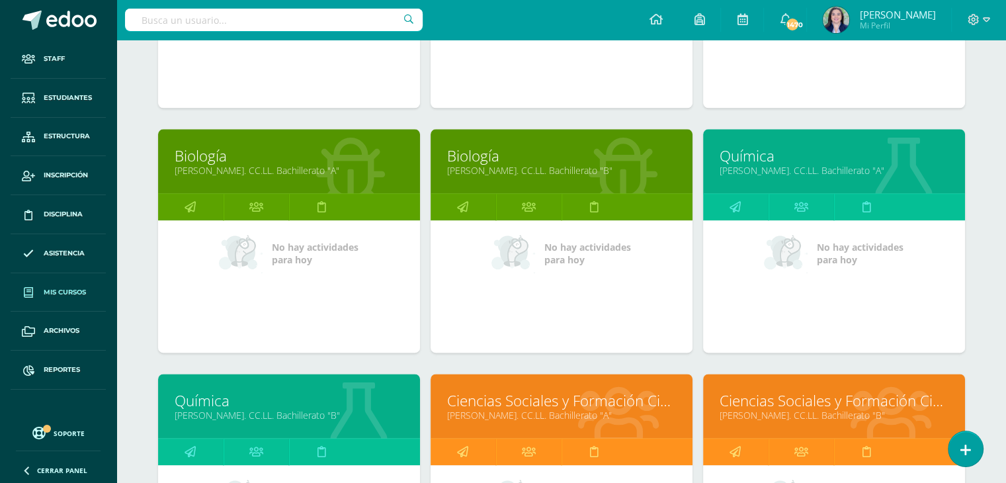
scroll to position [1587, 0]
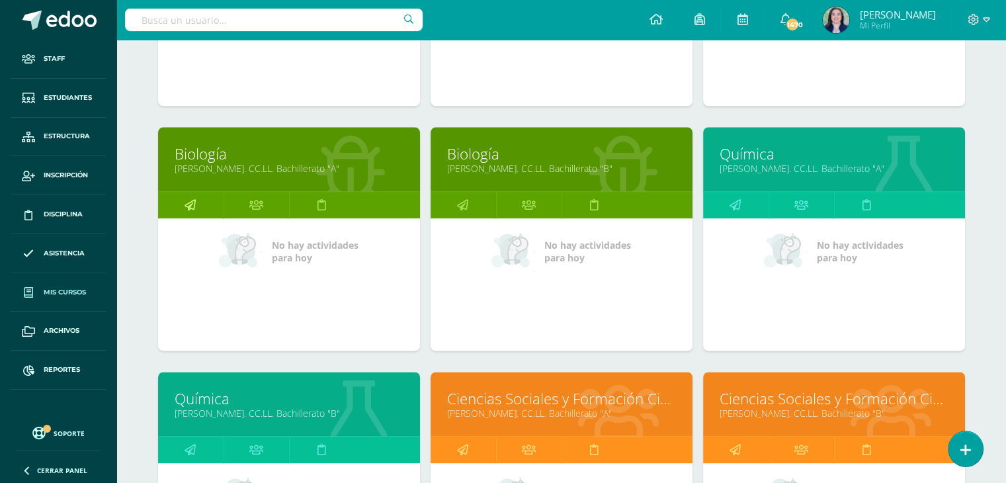
click at [190, 194] on icon at bounding box center [189, 205] width 11 height 26
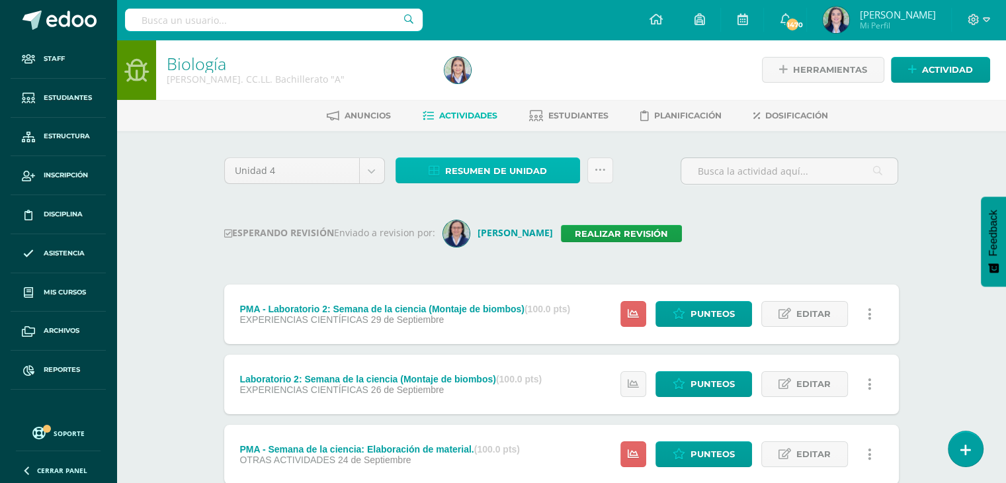
click at [507, 170] on span "Resumen de unidad" at bounding box center [496, 171] width 102 height 24
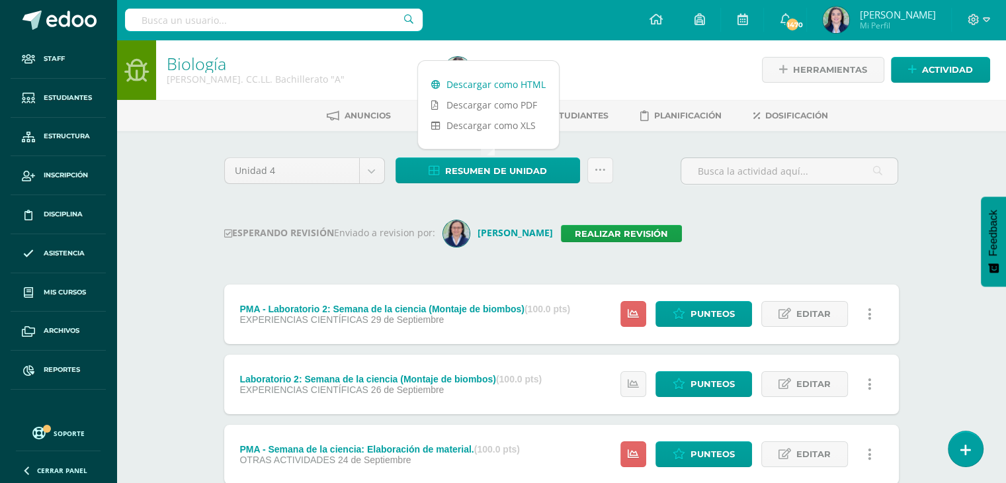
click at [512, 85] on link "Descargar como HTML" at bounding box center [488, 84] width 141 height 20
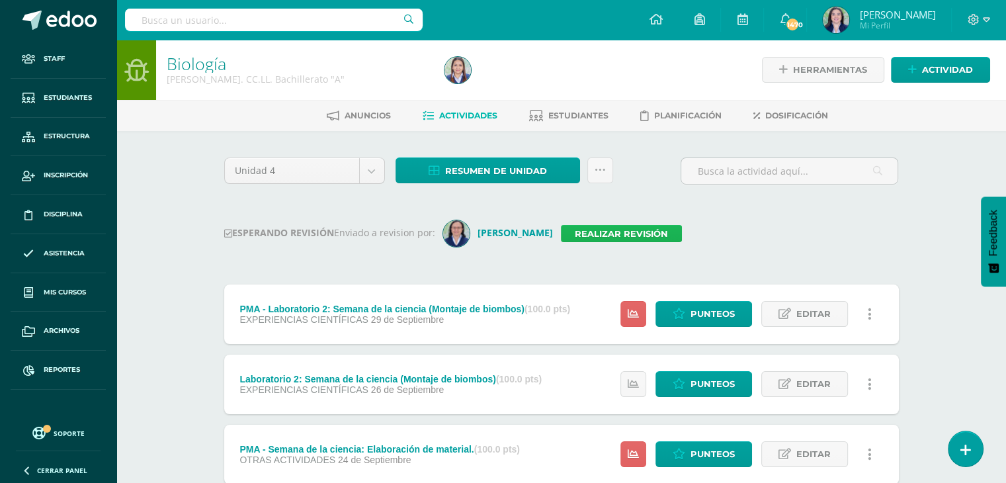
click at [608, 231] on link "Realizar revisión" at bounding box center [621, 233] width 121 height 17
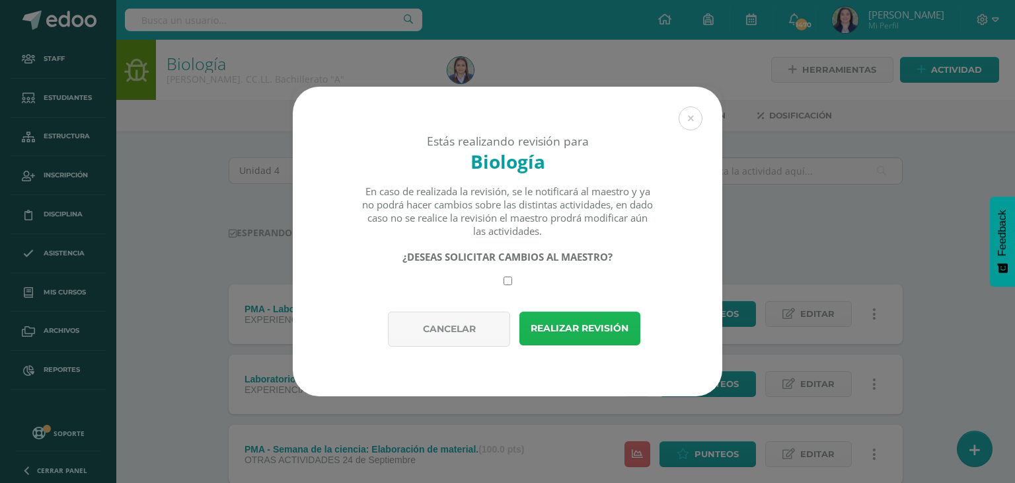
click at [598, 331] on button "Realizar revisión" at bounding box center [580, 328] width 121 height 34
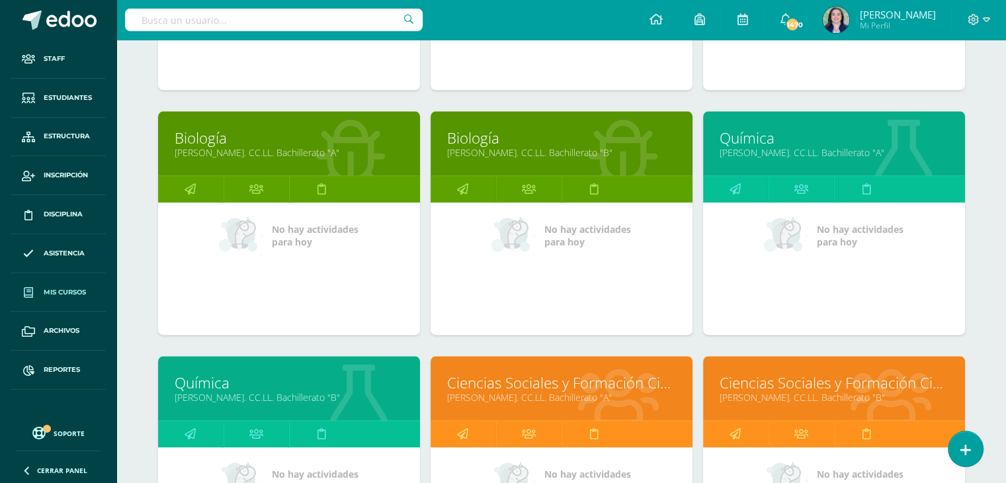
scroll to position [1603, 0]
click at [464, 181] on icon at bounding box center [462, 189] width 11 height 26
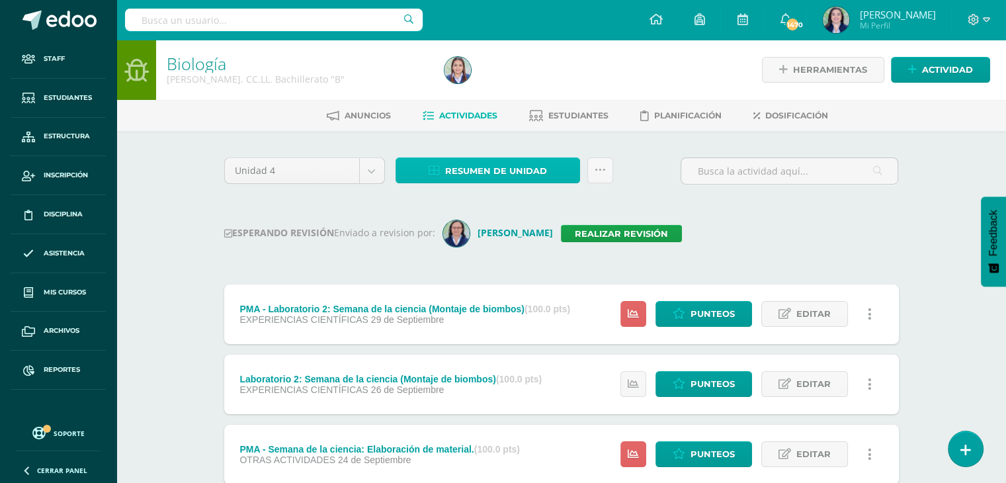
click at [504, 171] on span "Resumen de unidad" at bounding box center [496, 171] width 102 height 24
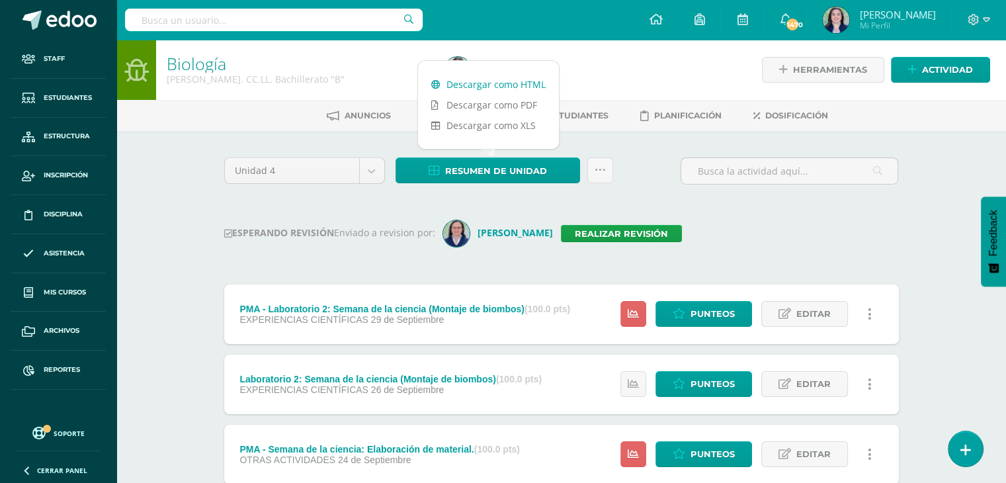
click at [504, 84] on link "Descargar como HTML" at bounding box center [488, 84] width 141 height 20
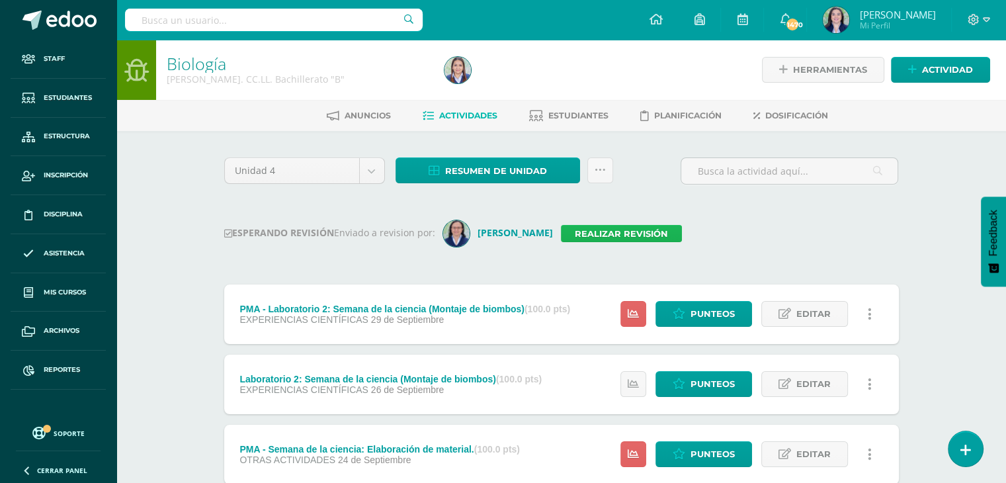
click at [619, 235] on link "Realizar revisión" at bounding box center [621, 233] width 121 height 17
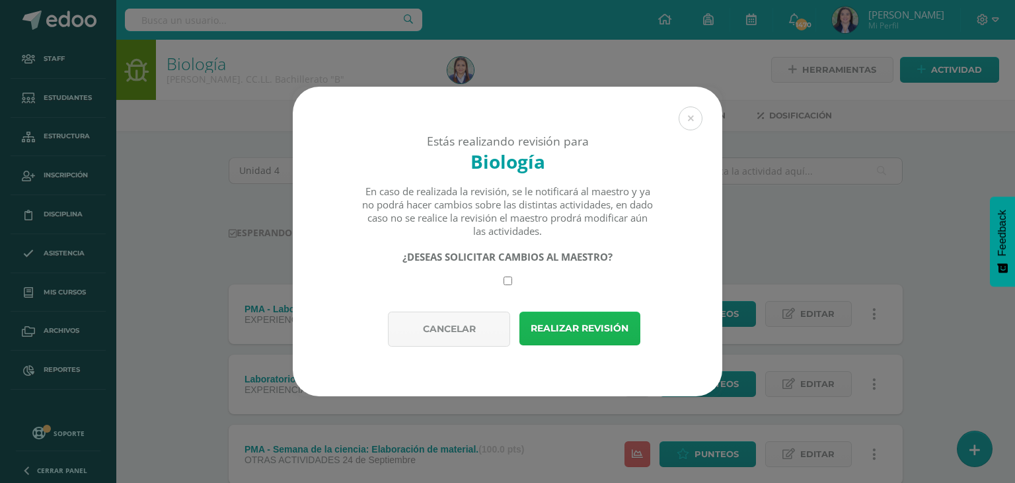
click at [579, 322] on button "Realizar revisión" at bounding box center [580, 328] width 121 height 34
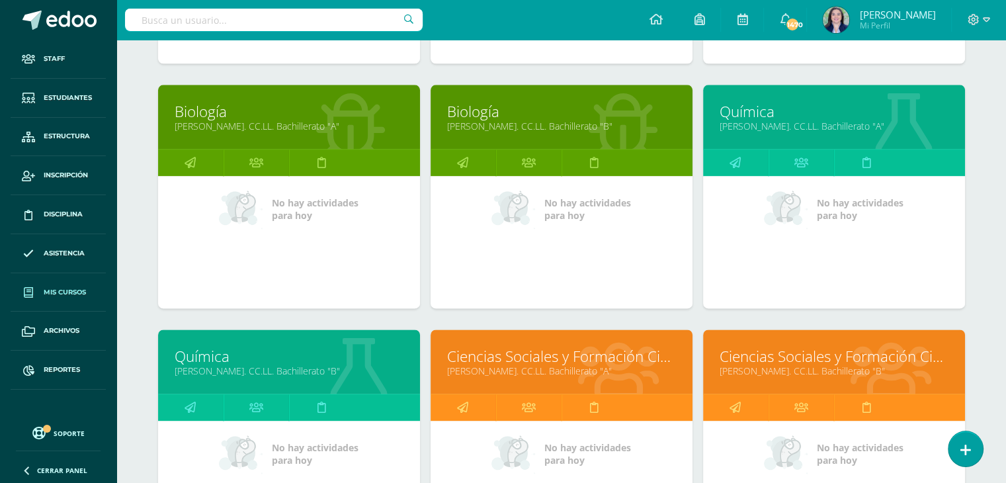
scroll to position [1631, 0]
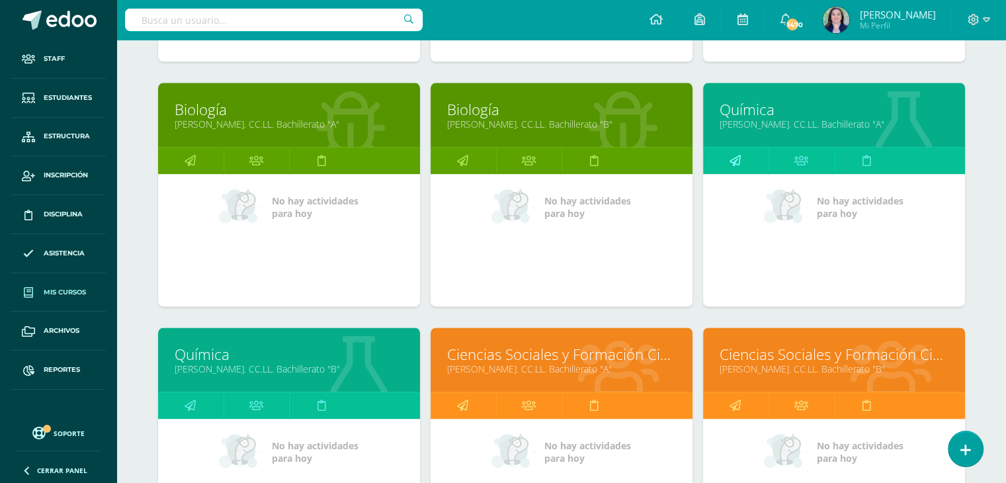
click at [735, 154] on icon at bounding box center [734, 160] width 11 height 26
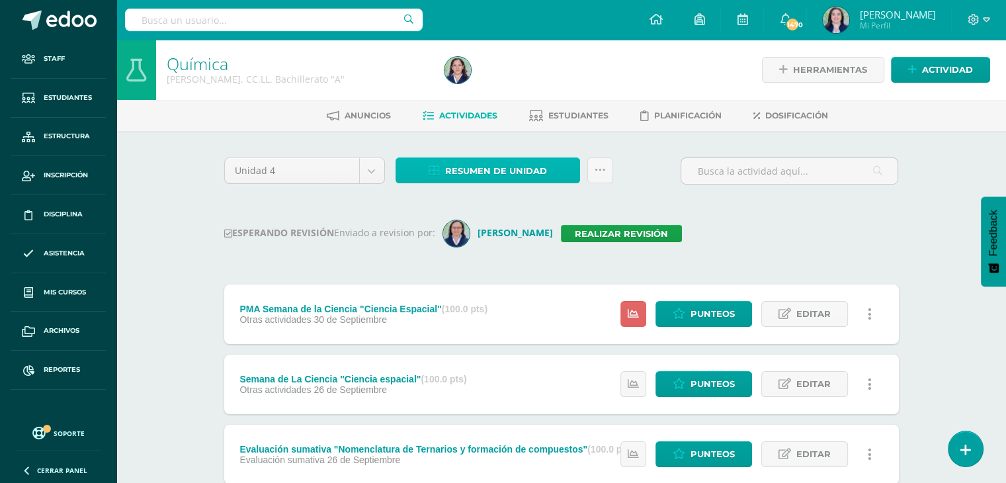
click at [463, 173] on span "Resumen de unidad" at bounding box center [496, 171] width 102 height 24
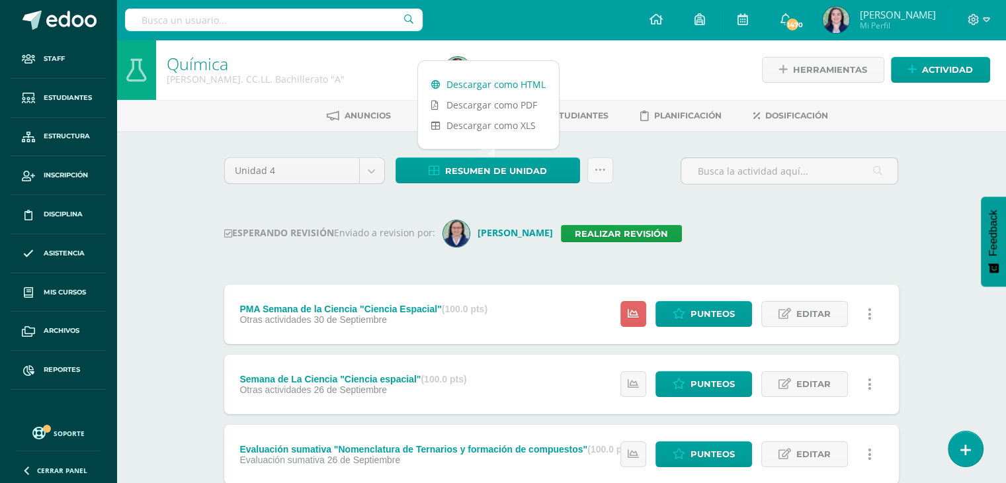
click at [508, 80] on link "Descargar como HTML" at bounding box center [488, 84] width 141 height 20
click at [625, 229] on link "Realizar revisión" at bounding box center [621, 233] width 121 height 17
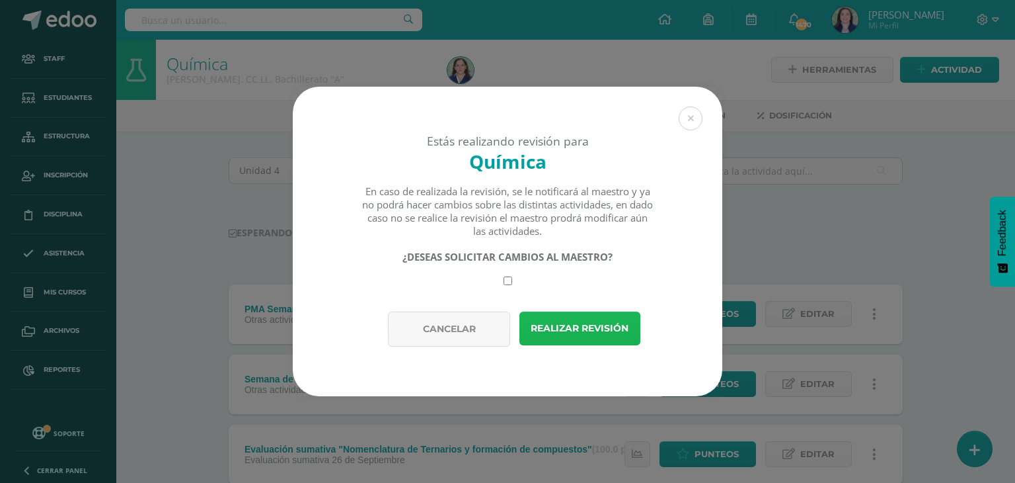
click at [584, 324] on button "Realizar revisión" at bounding box center [580, 328] width 121 height 34
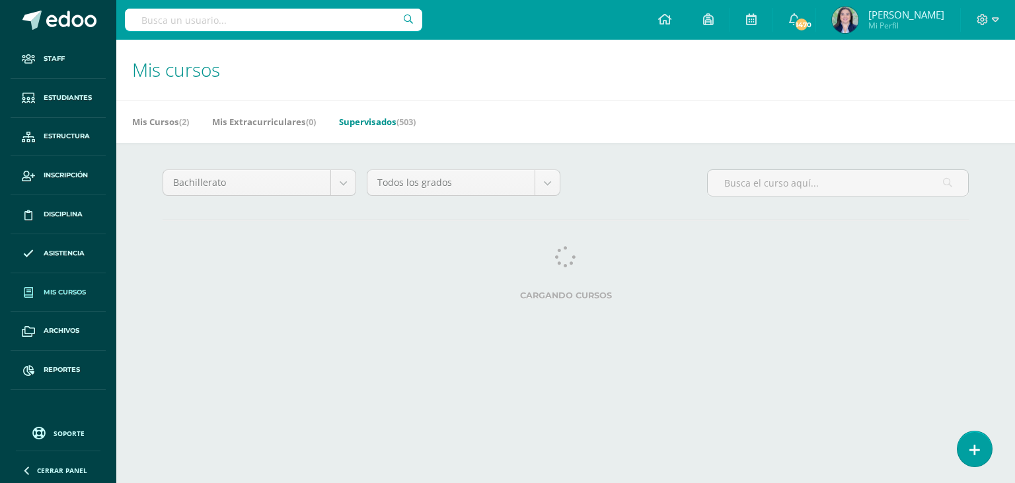
select select "25"
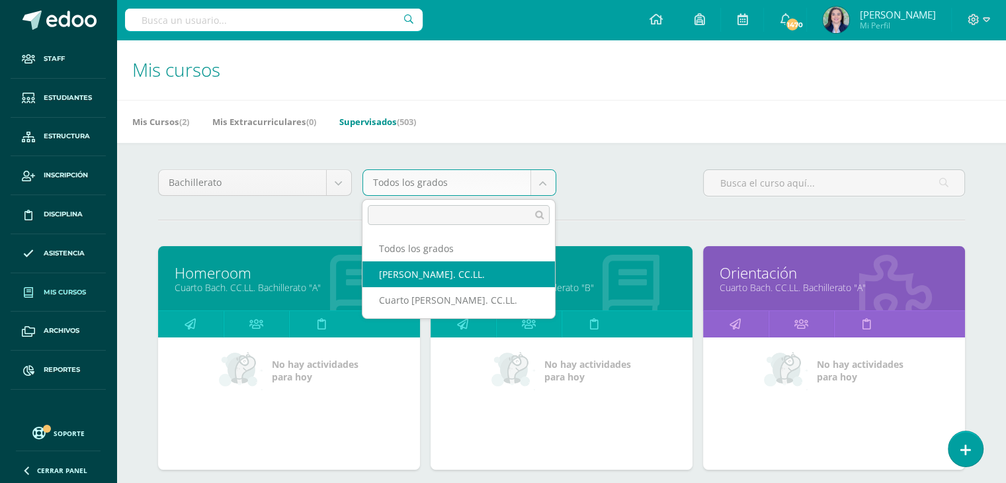
select select "25"
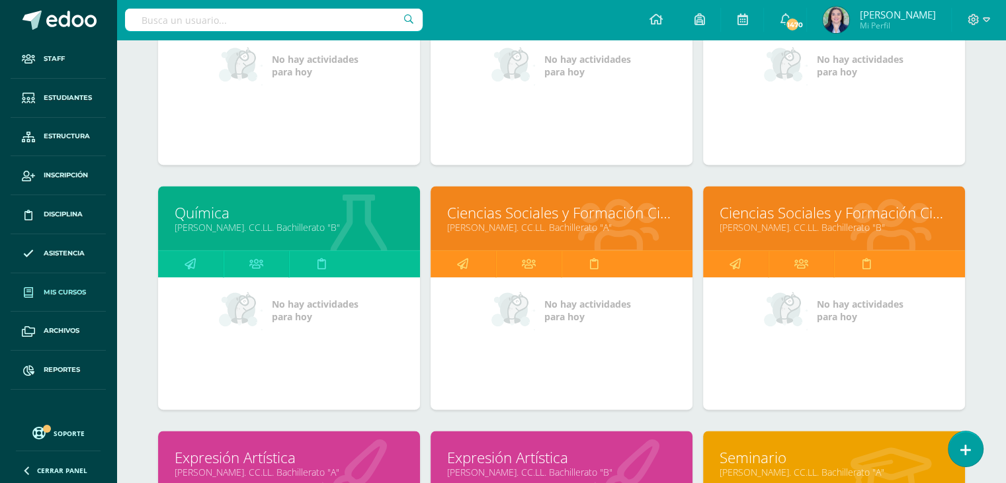
scroll to position [1798, 0]
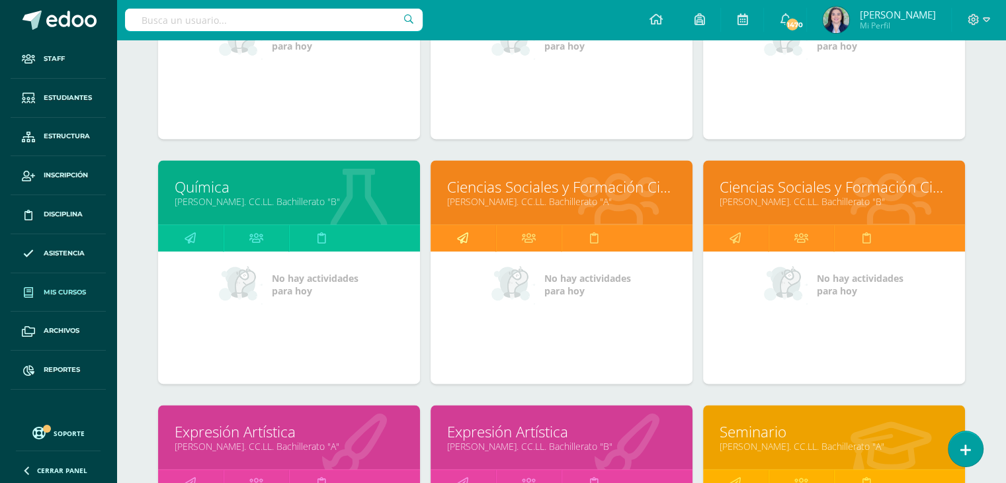
click at [463, 233] on icon at bounding box center [462, 238] width 11 height 26
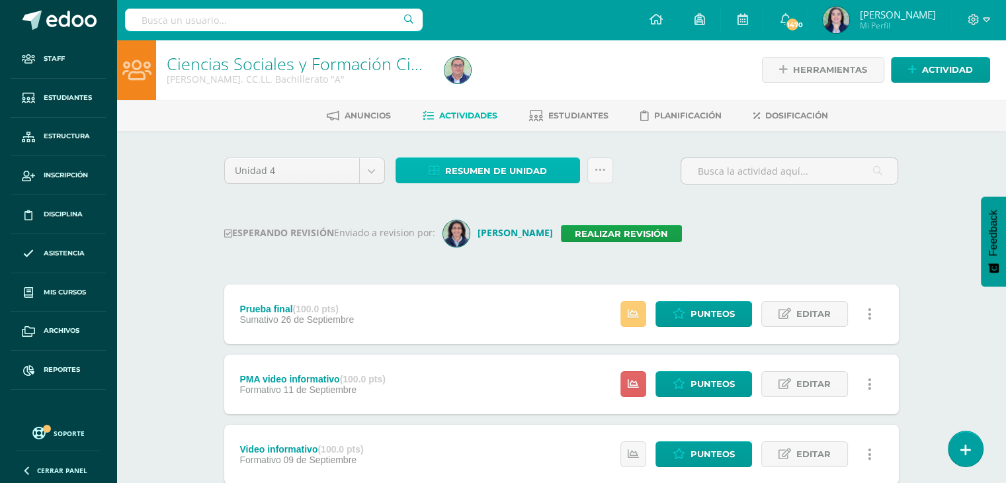
click at [504, 168] on span "Resumen de unidad" at bounding box center [496, 171] width 102 height 24
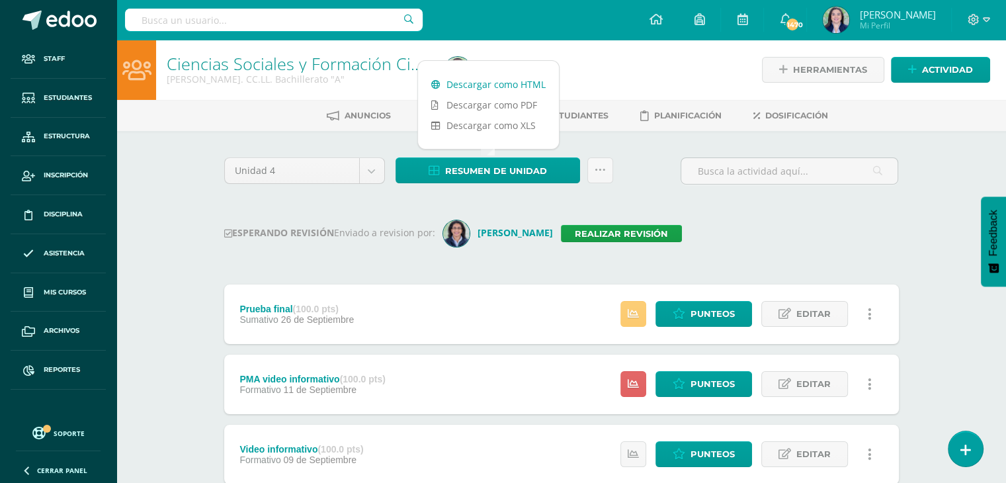
click at [502, 85] on link "Descargar como HTML" at bounding box center [488, 84] width 141 height 20
click at [625, 233] on link "Realizar revisión" at bounding box center [621, 233] width 121 height 17
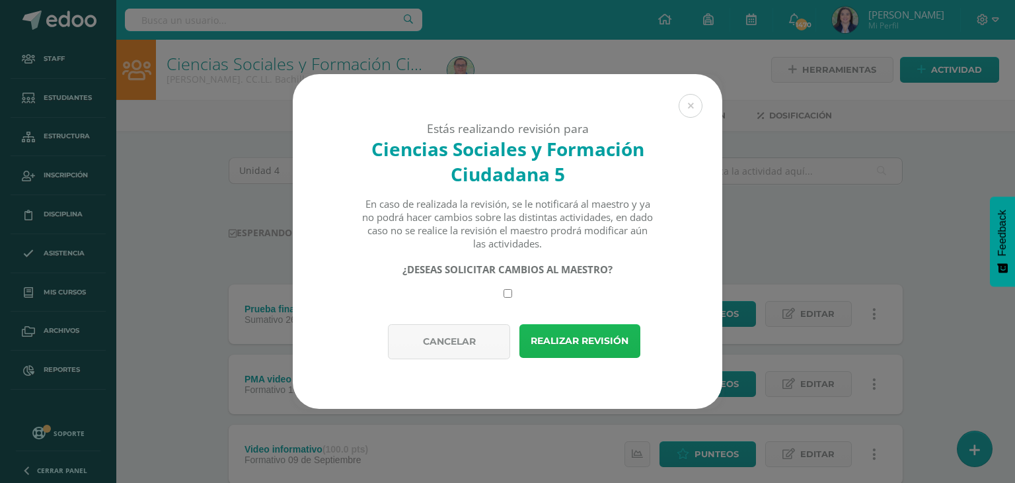
click at [573, 339] on button "Realizar revisión" at bounding box center [580, 341] width 121 height 34
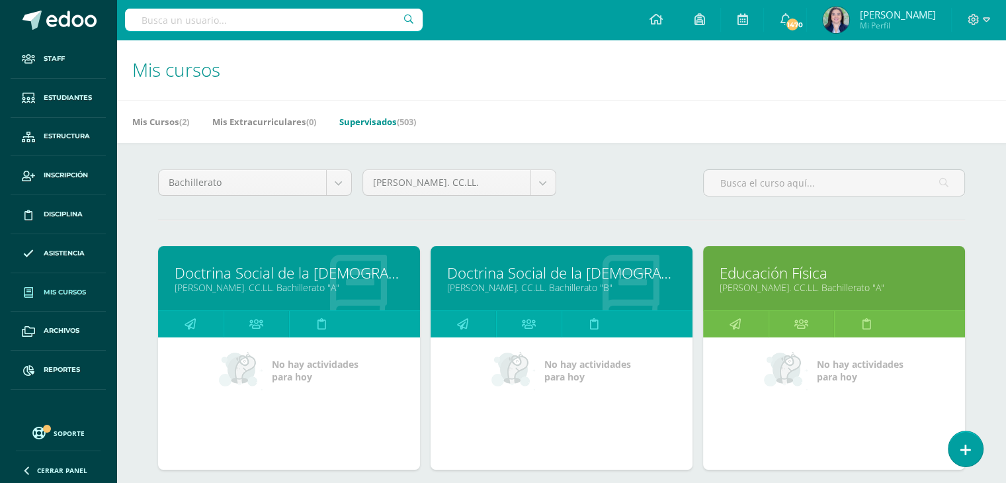
click at [645, 100] on div "Mis Cursos (2) Mis Extracurriculares (0) Supervisados (503)" at bounding box center [576, 121] width 921 height 43
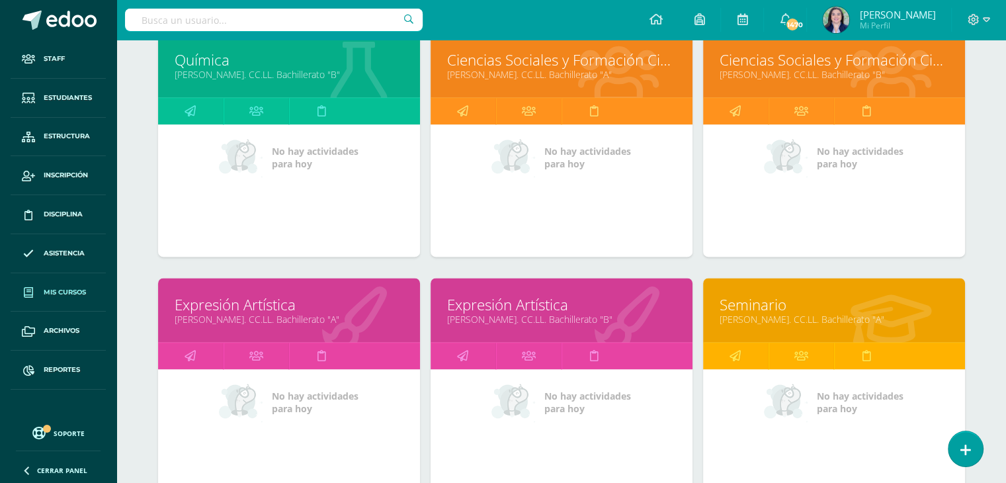
scroll to position [1860, 0]
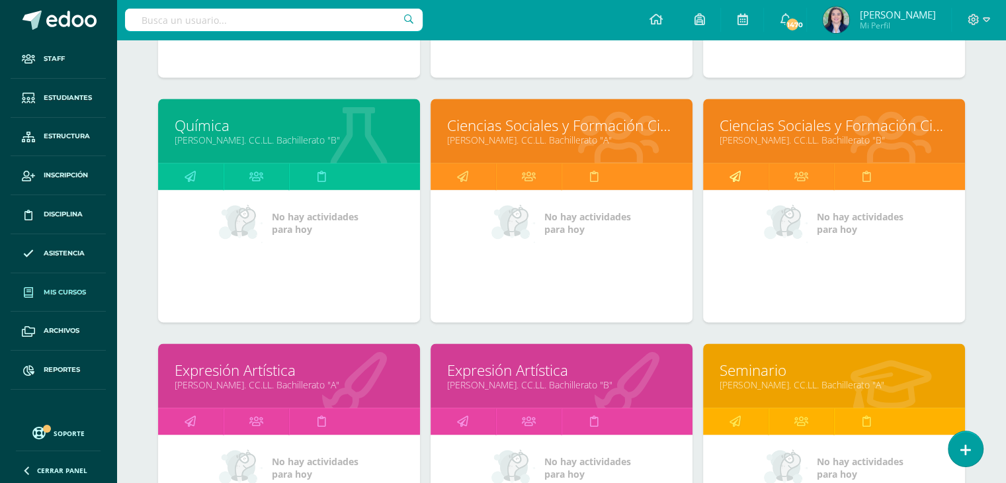
click at [733, 170] on icon at bounding box center [734, 176] width 11 height 26
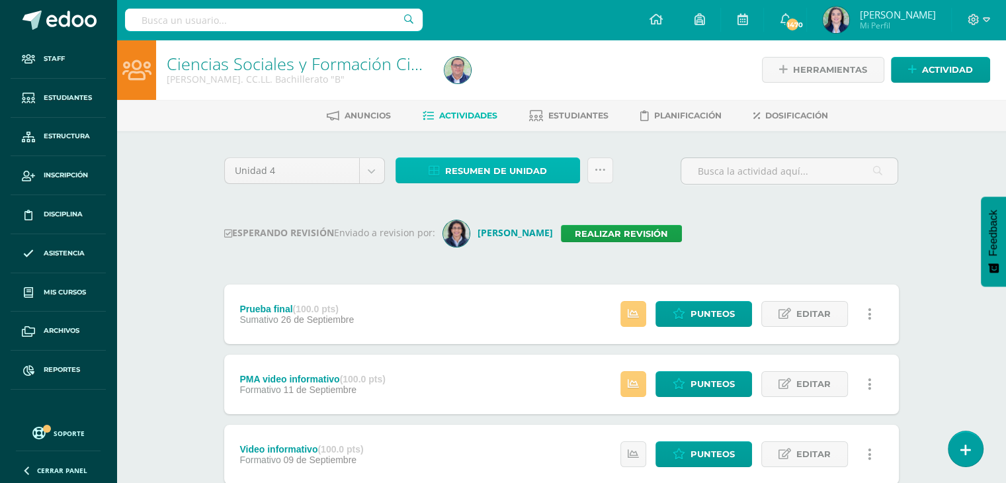
click at [502, 167] on span "Resumen de unidad" at bounding box center [496, 171] width 102 height 24
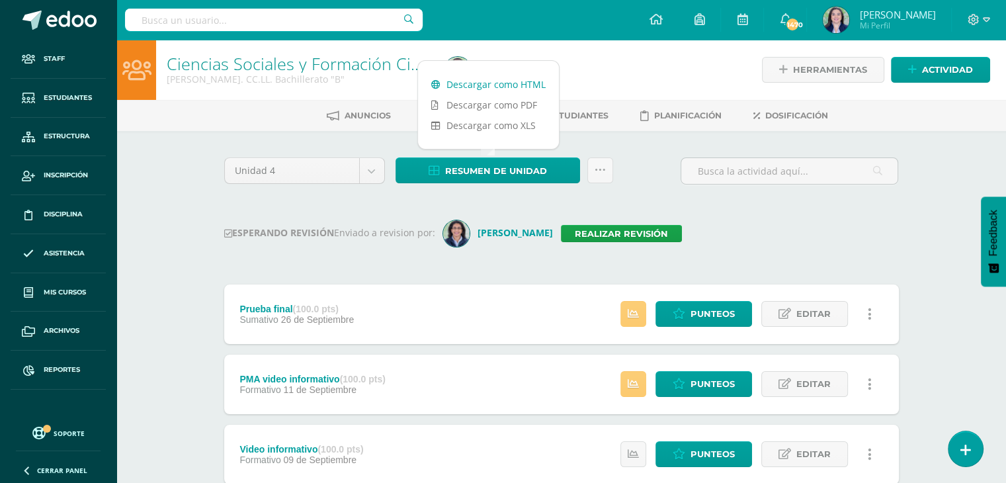
click at [497, 86] on link "Descargar como HTML" at bounding box center [488, 84] width 141 height 20
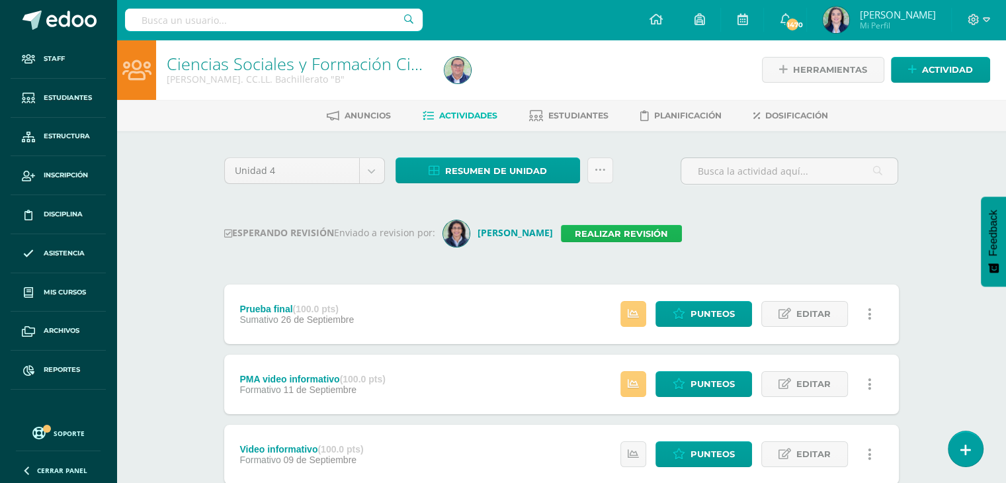
click at [592, 236] on link "Realizar revisión" at bounding box center [621, 233] width 121 height 17
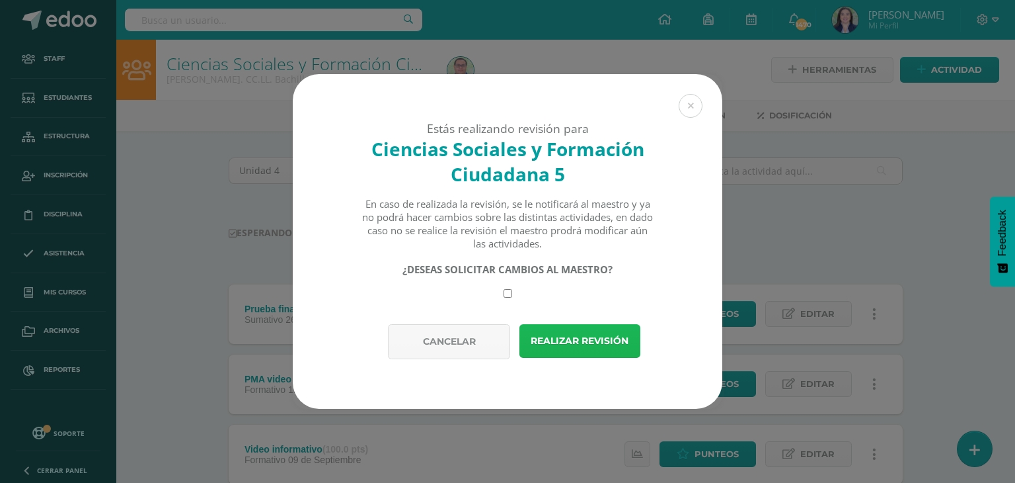
click at [593, 335] on button "Realizar revisión" at bounding box center [580, 341] width 121 height 34
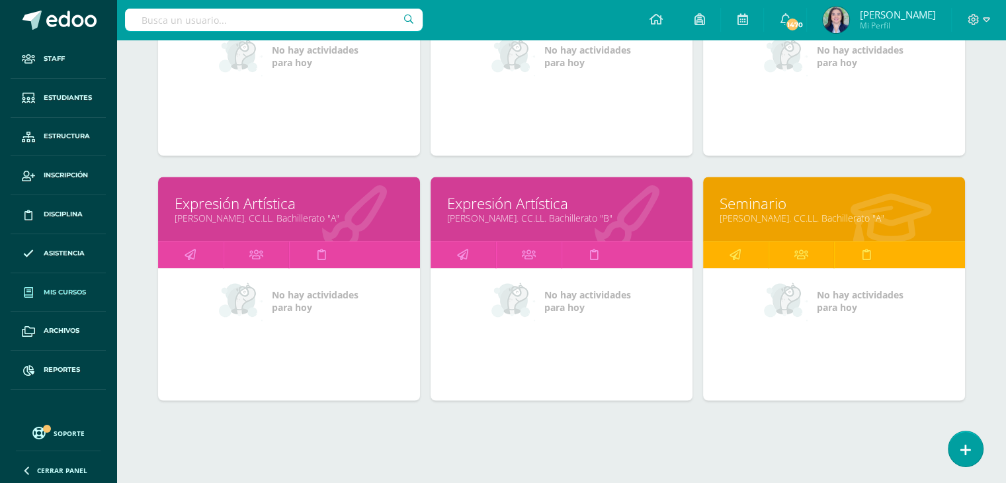
scroll to position [2044, 0]
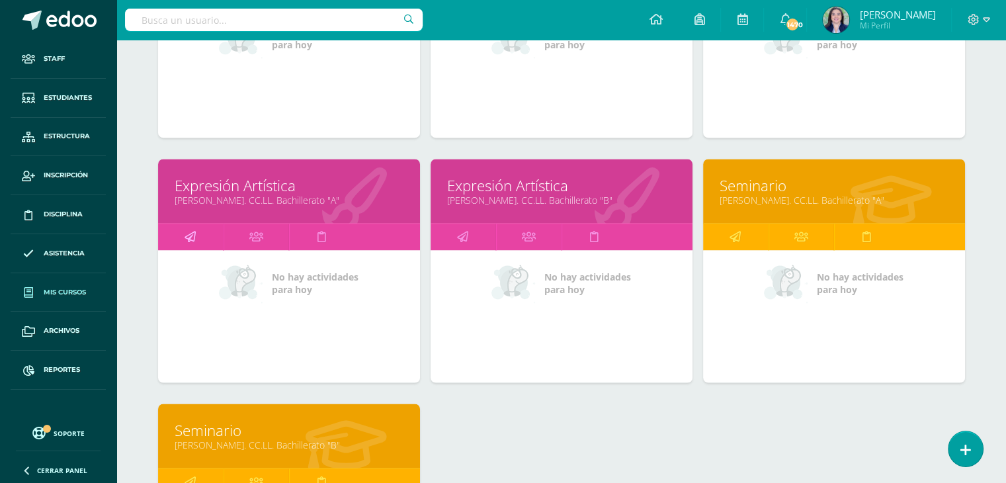
click at [186, 234] on icon at bounding box center [189, 236] width 11 height 26
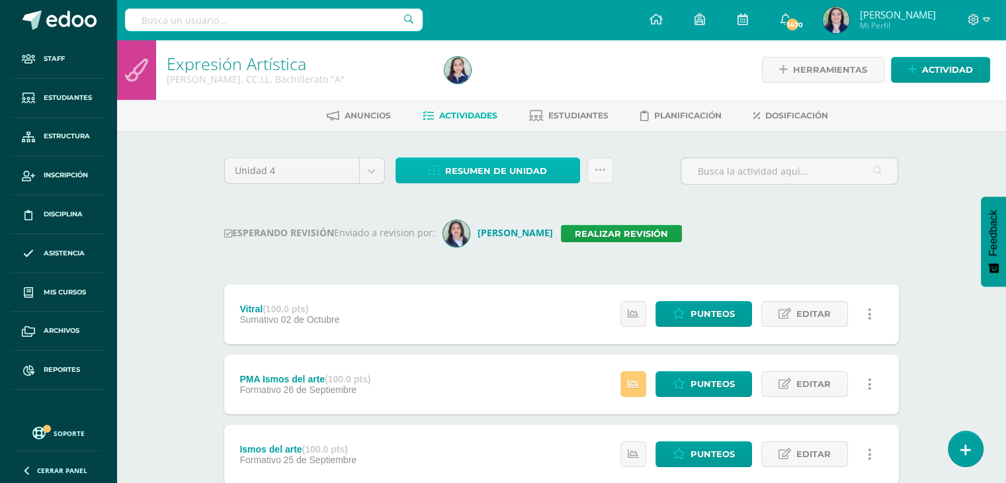
click at [489, 165] on span "Resumen de unidad" at bounding box center [496, 171] width 102 height 24
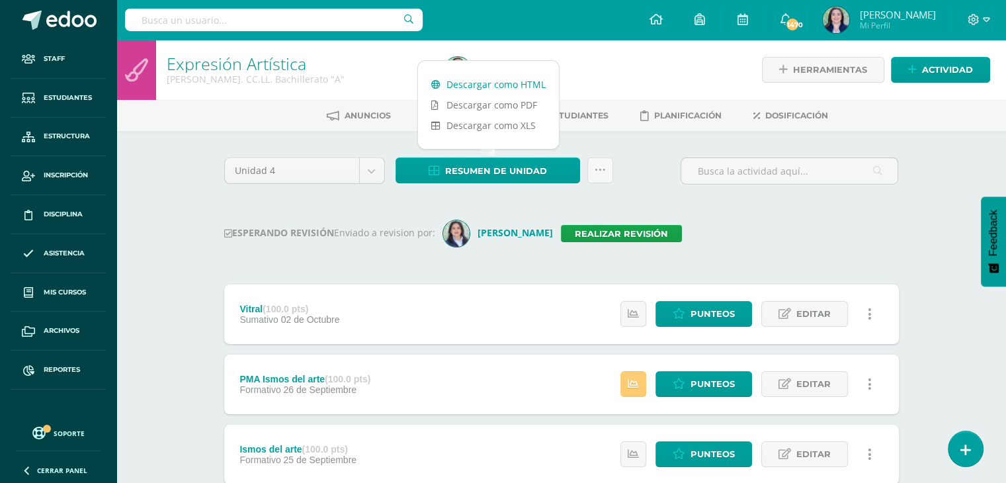
click at [496, 83] on link "Descargar como HTML" at bounding box center [488, 84] width 141 height 20
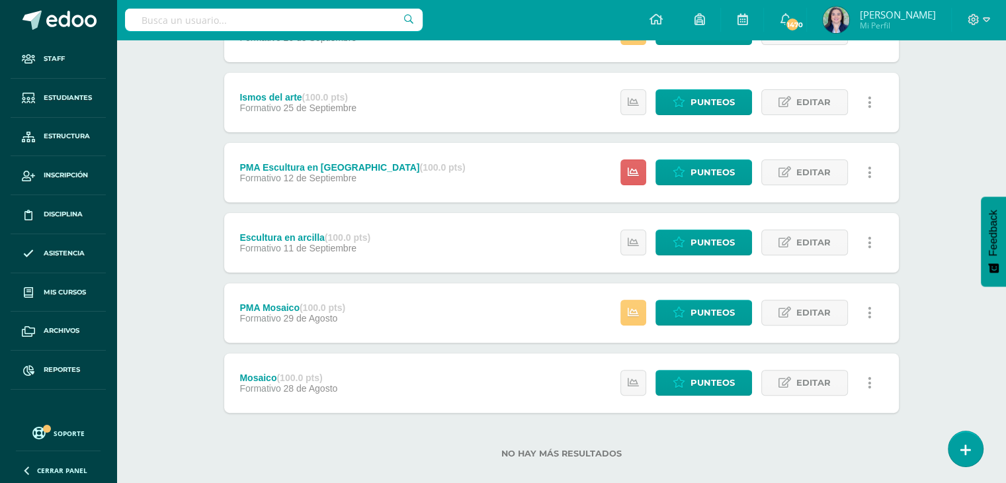
scroll to position [352, 0]
click at [714, 383] on span "Punteos" at bounding box center [712, 382] width 44 height 24
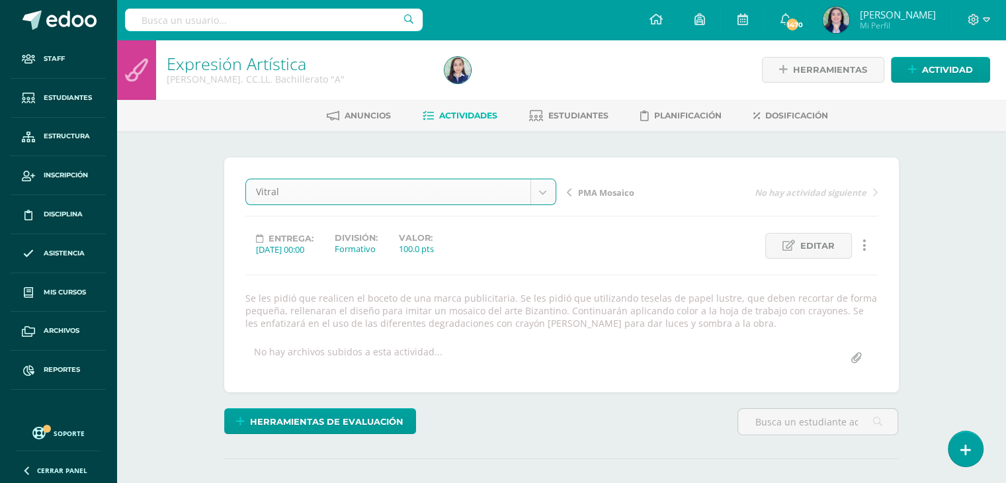
select select "/dashboard/teacher/grade-activity/263308/"
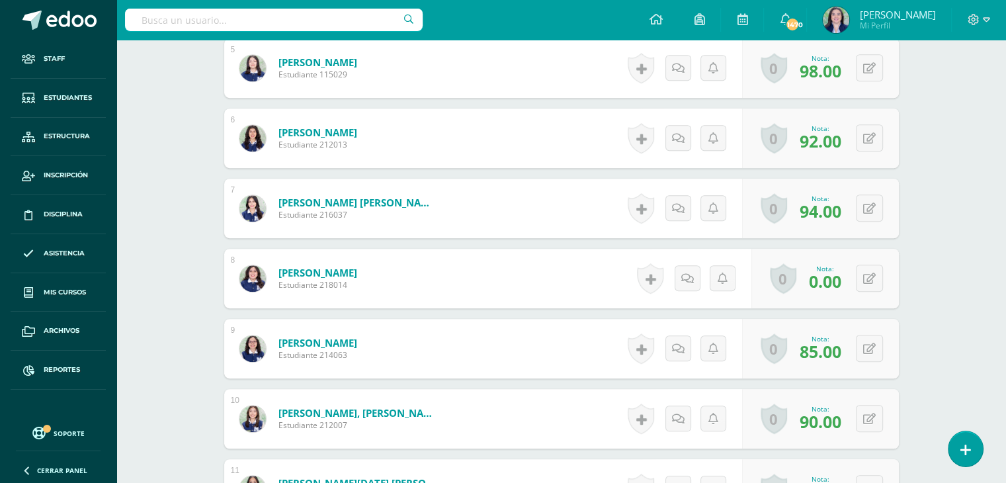
scroll to position [725, 0]
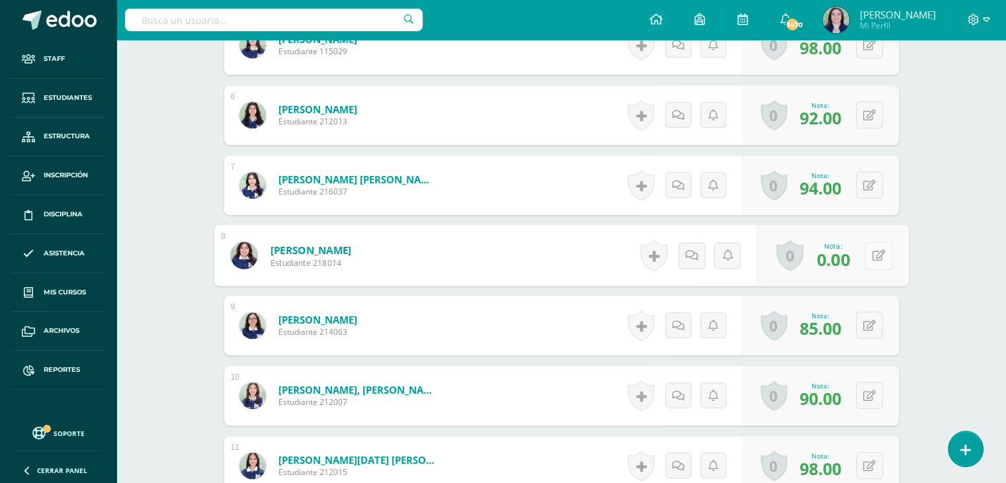
click at [861, 255] on div "0 [GEOGRAPHIC_DATA] Logros obtenidos Aún no hay logros agregados Nota: 0.00" at bounding box center [831, 255] width 151 height 61
click at [823, 263] on span "0.00" at bounding box center [825, 258] width 32 height 22
click at [870, 256] on button at bounding box center [878, 255] width 28 height 28
type input "66"
click at [849, 258] on link at bounding box center [843, 260] width 26 height 26
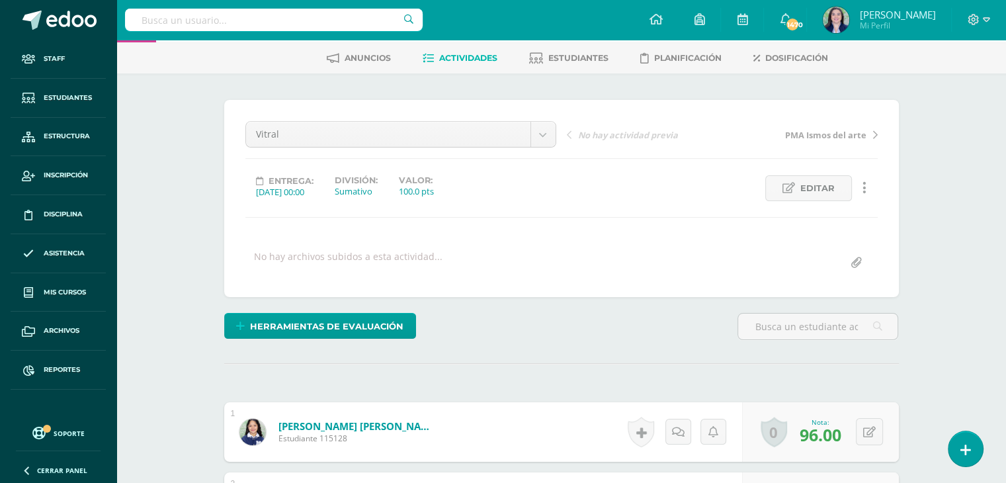
scroll to position [0, 0]
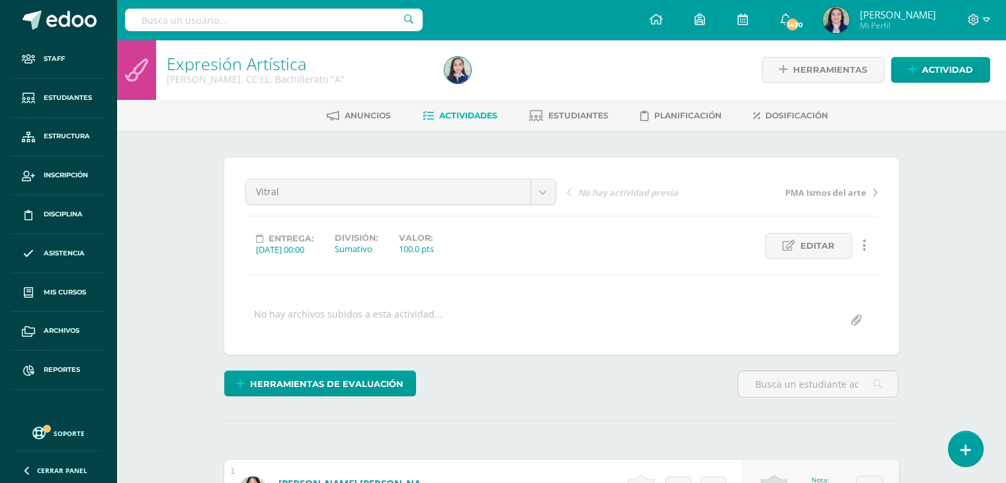
click at [243, 66] on link "Expresión Artística" at bounding box center [236, 63] width 139 height 22
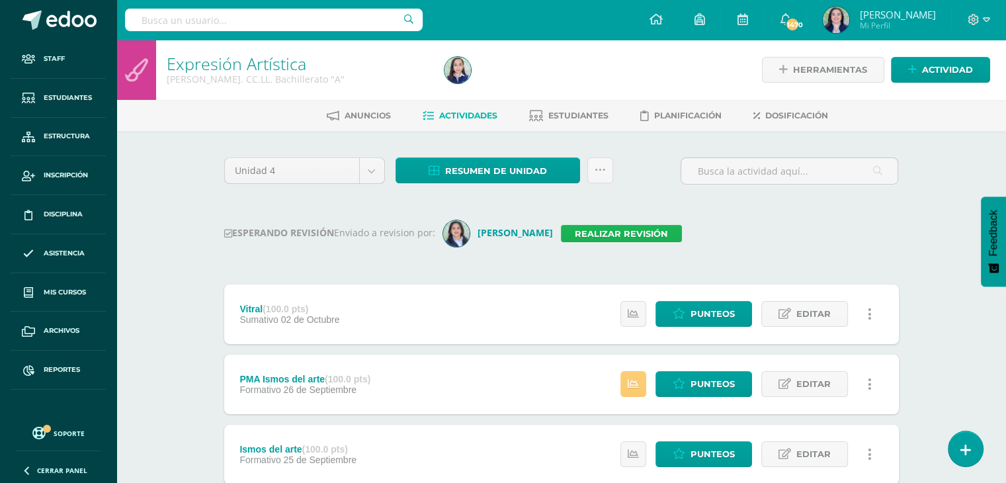
click at [633, 231] on link "Realizar revisión" at bounding box center [621, 233] width 121 height 17
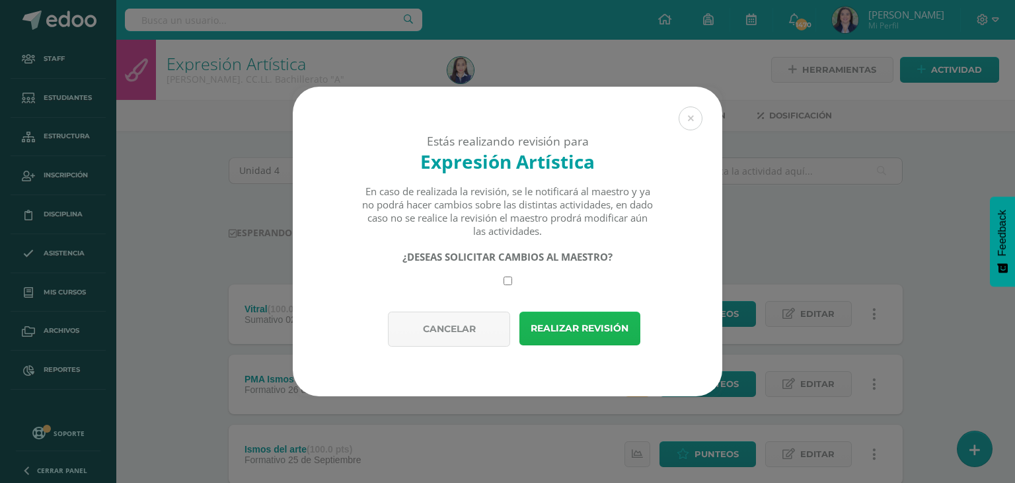
click at [578, 332] on button "Realizar revisión" at bounding box center [580, 328] width 121 height 34
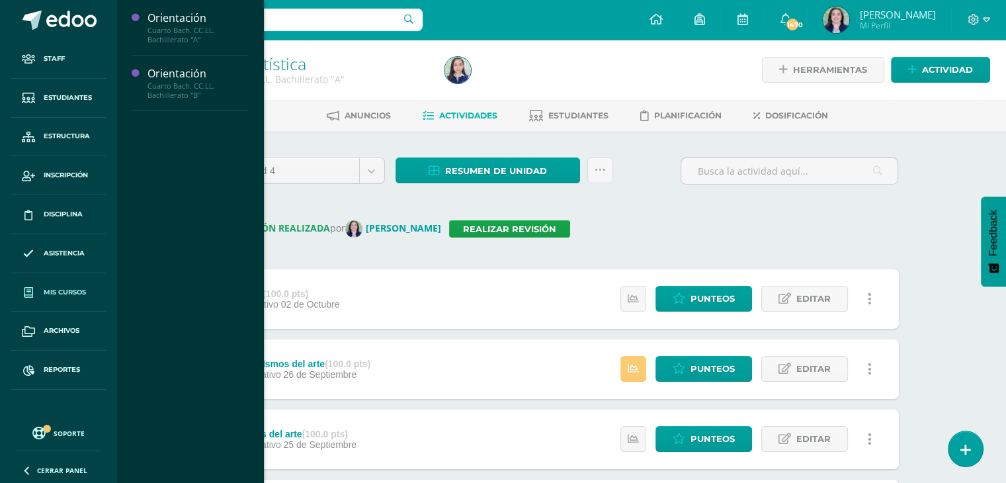
click at [54, 288] on span "Mis cursos" at bounding box center [65, 292] width 42 height 11
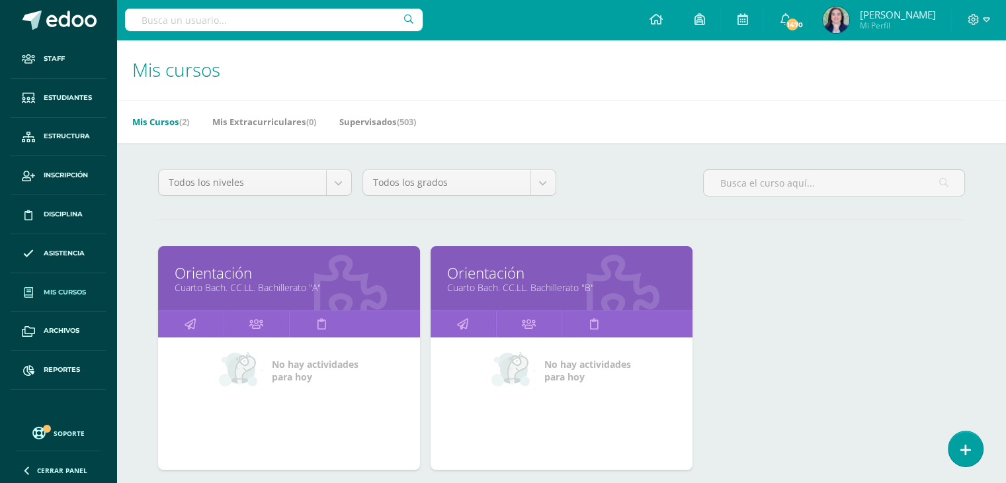
click at [552, 115] on div "Mis Cursos (2) Mis Extracurriculares (0) Supervisados (503)" at bounding box center [576, 121] width 921 height 43
click at [368, 119] on link "Supervisados (503)" at bounding box center [377, 121] width 77 height 21
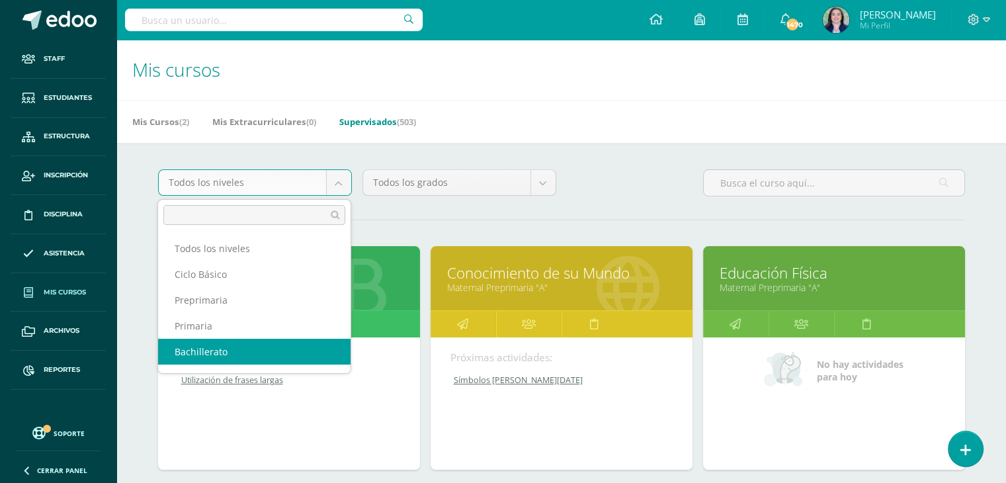
select select "9"
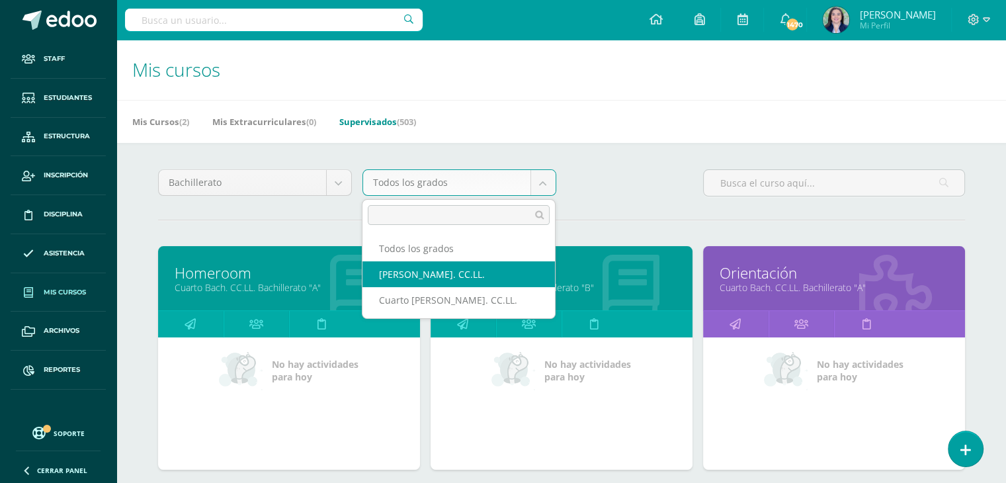
select select "25"
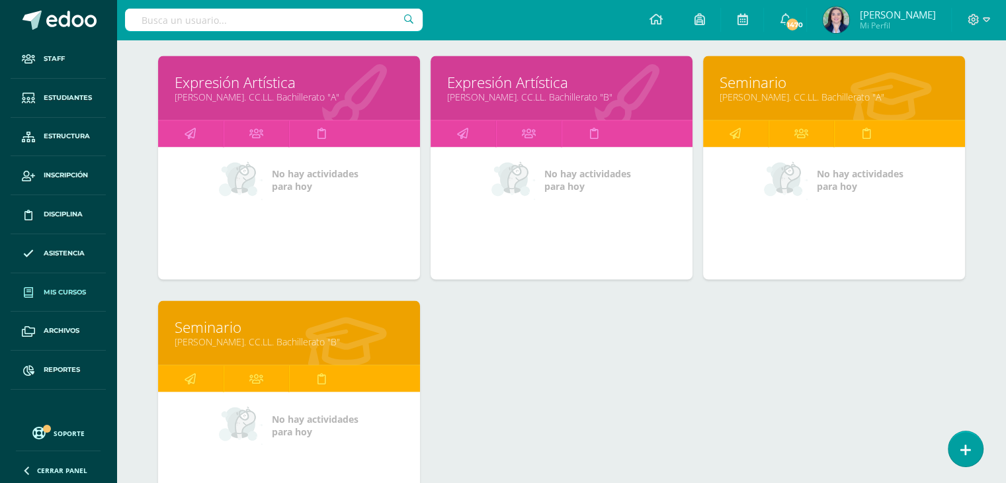
scroll to position [2148, 0]
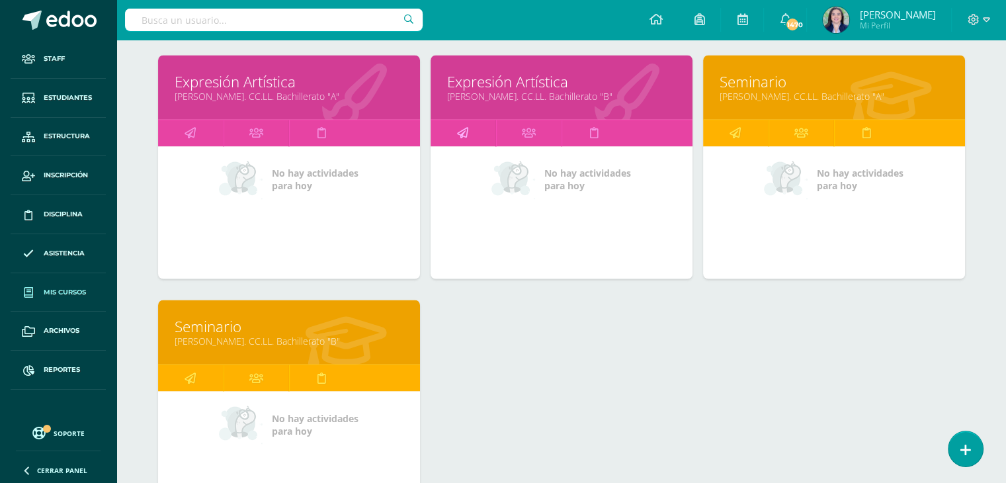
click at [463, 125] on icon at bounding box center [462, 133] width 11 height 26
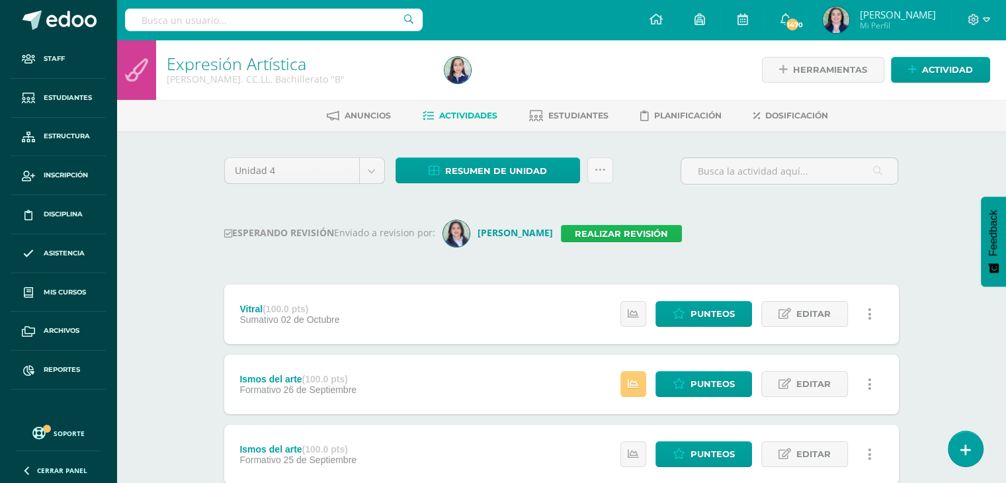
click at [639, 235] on link "Realizar revisión" at bounding box center [621, 233] width 121 height 17
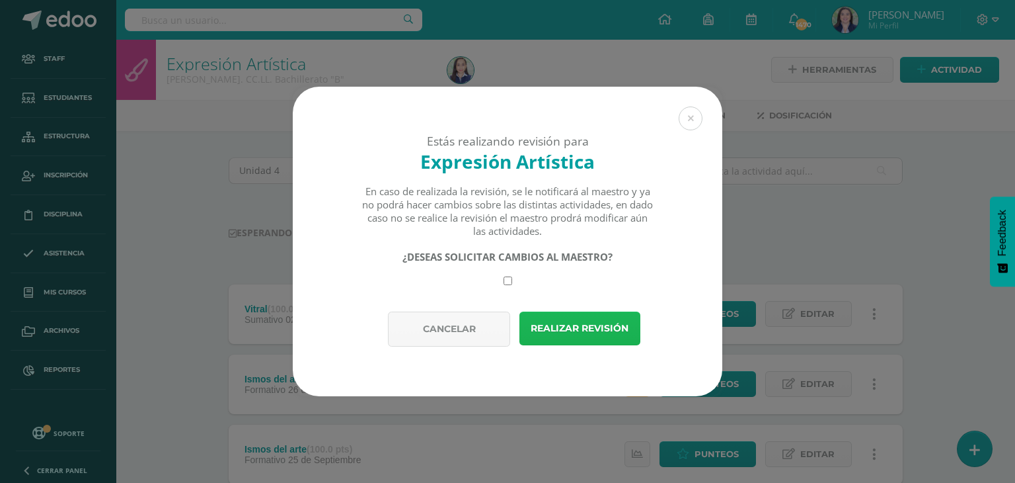
click at [591, 322] on button "Realizar revisión" at bounding box center [580, 328] width 121 height 34
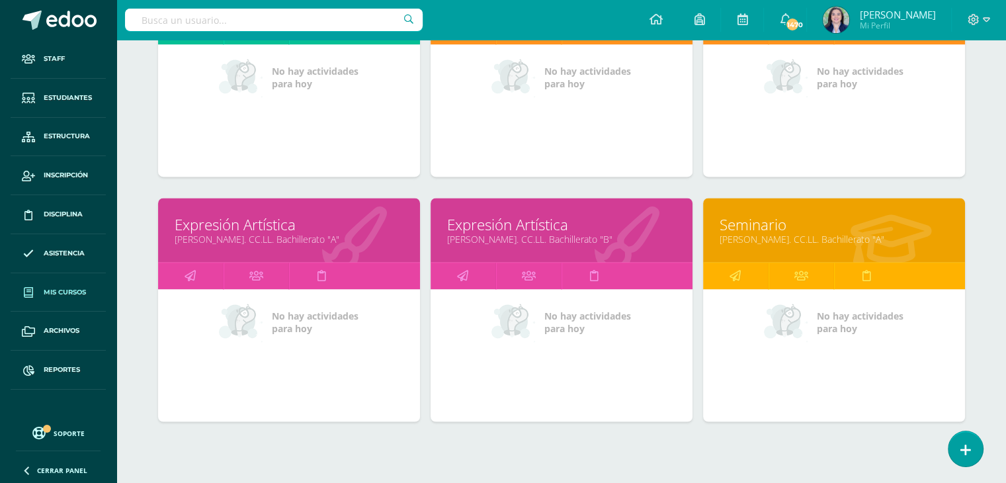
scroll to position [2044, 0]
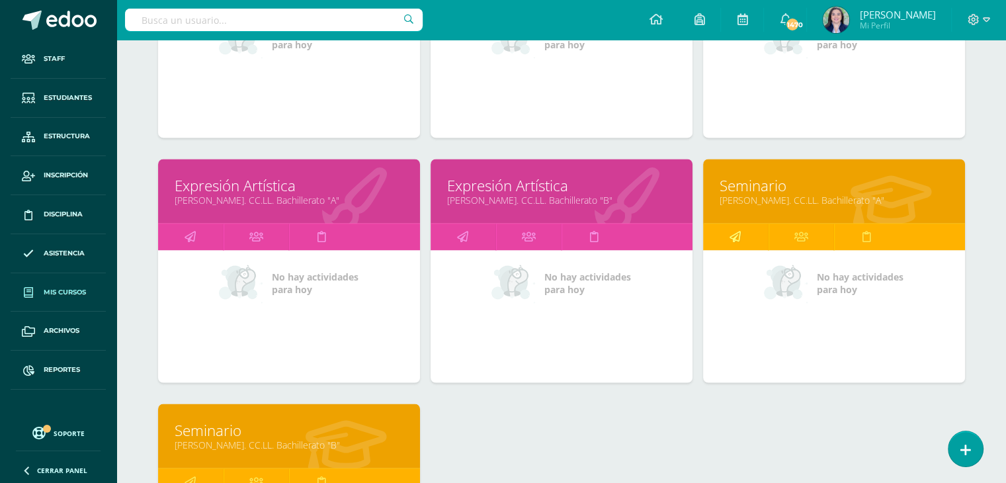
click at [731, 231] on icon at bounding box center [734, 236] width 11 height 26
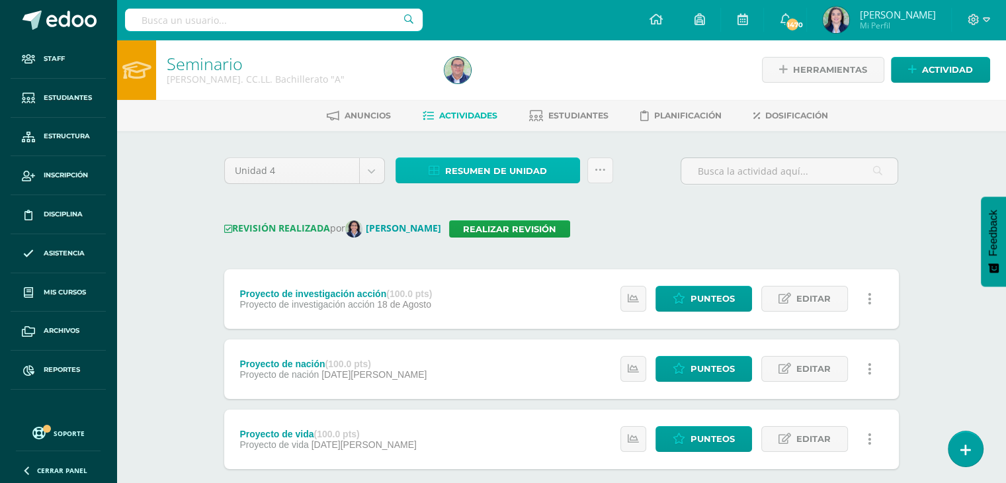
click at [487, 170] on span "Resumen de unidad" at bounding box center [496, 171] width 102 height 24
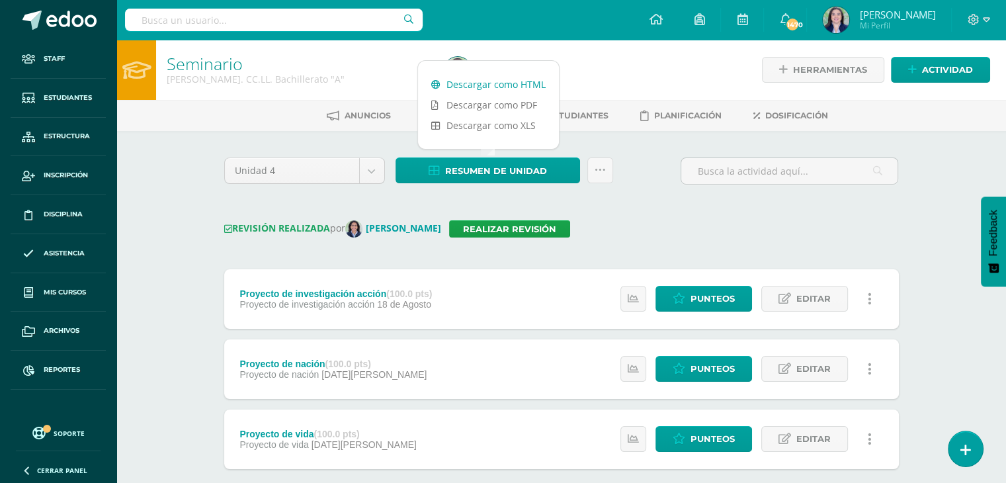
click at [497, 85] on link "Descargar como HTML" at bounding box center [488, 84] width 141 height 20
click at [510, 221] on link "Realizar revisión" at bounding box center [509, 228] width 121 height 17
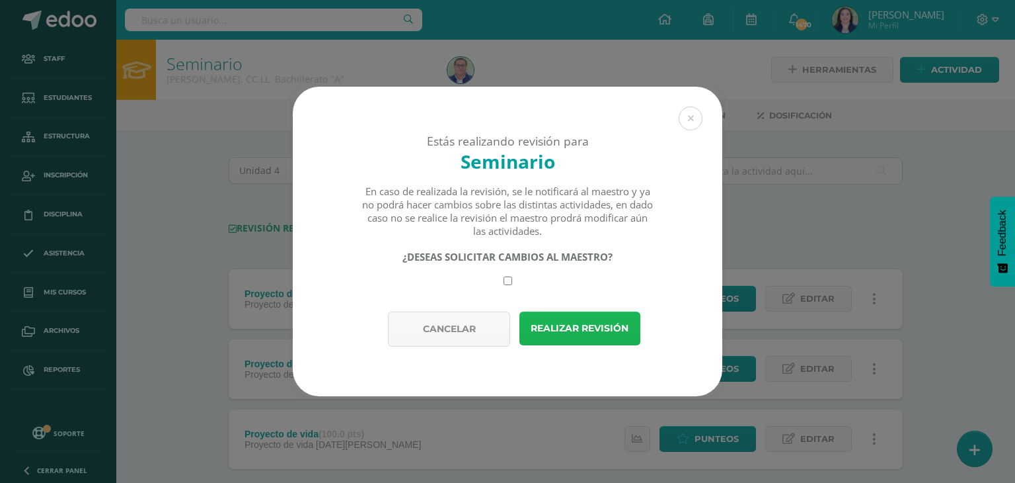
click at [594, 325] on button "Realizar revisión" at bounding box center [580, 328] width 121 height 34
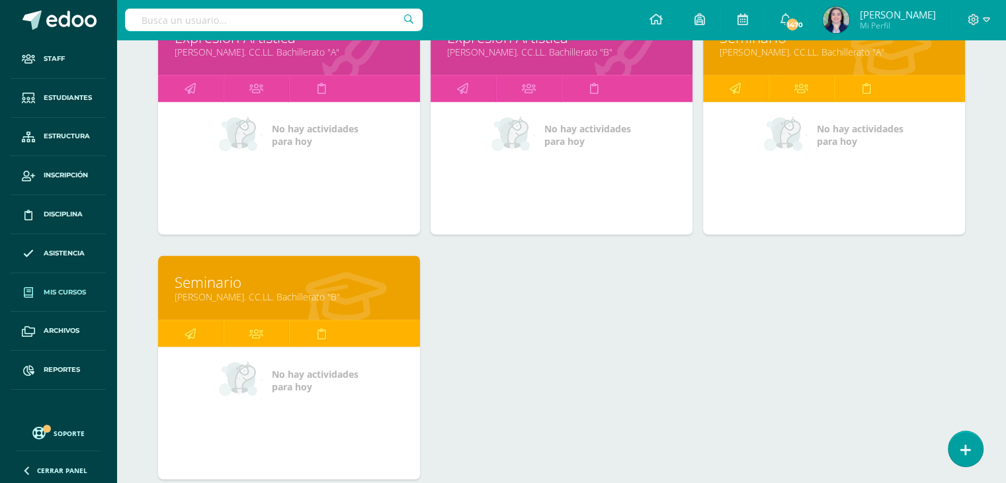
scroll to position [2293, 0]
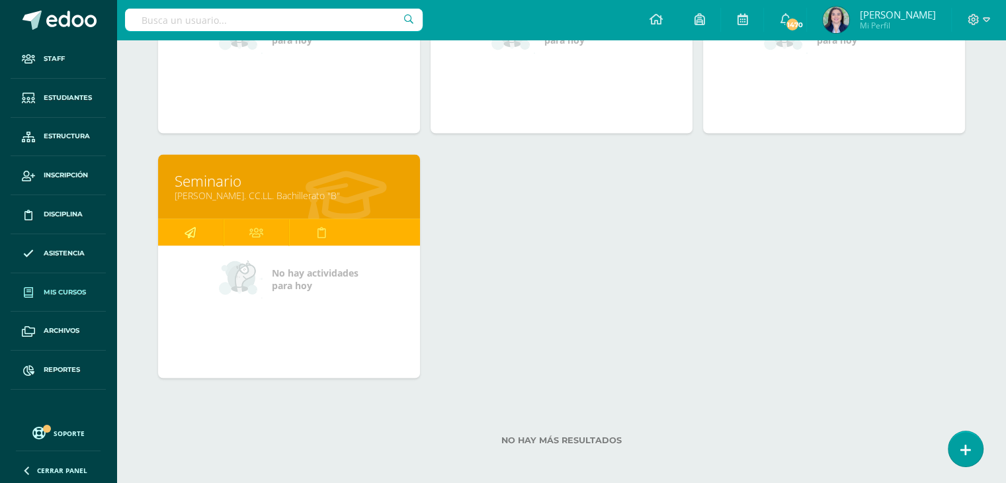
click at [190, 229] on icon at bounding box center [189, 232] width 11 height 26
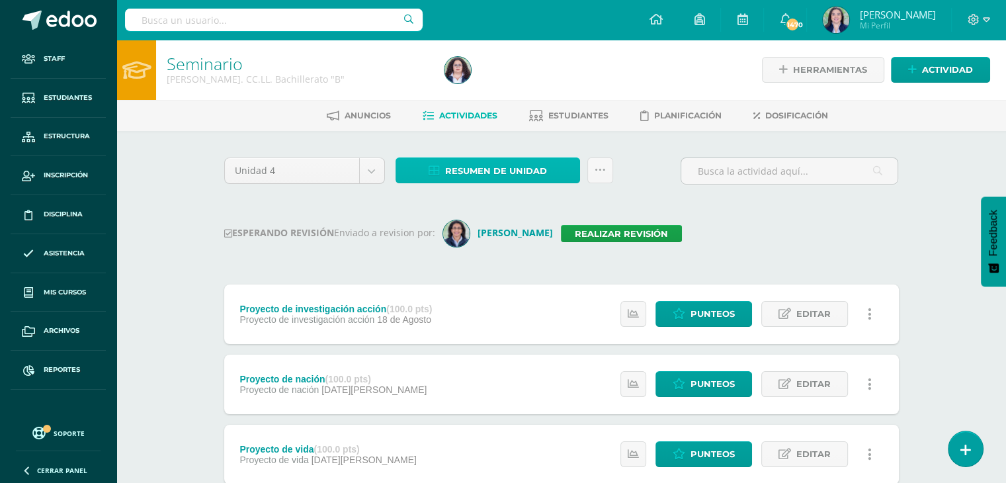
click at [465, 165] on span "Resumen de unidad" at bounding box center [496, 171] width 102 height 24
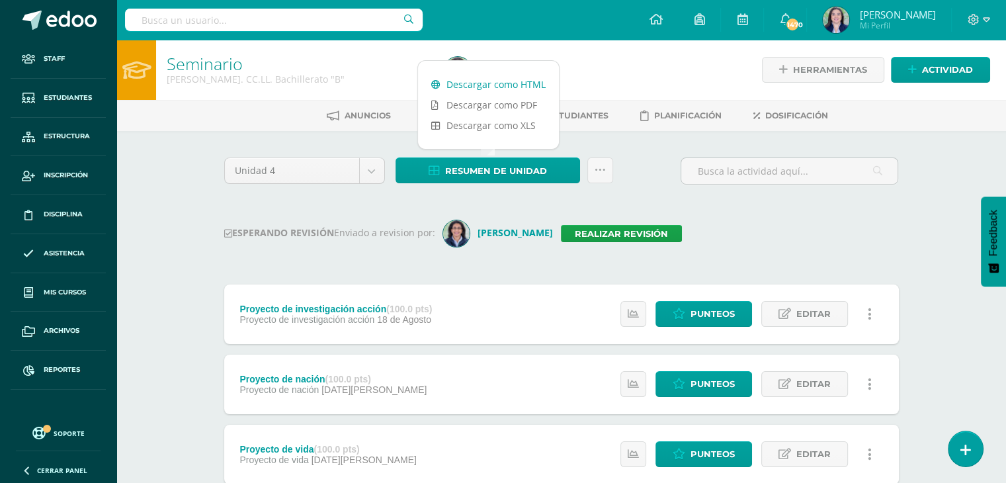
click at [498, 81] on link "Descargar como HTML" at bounding box center [488, 84] width 141 height 20
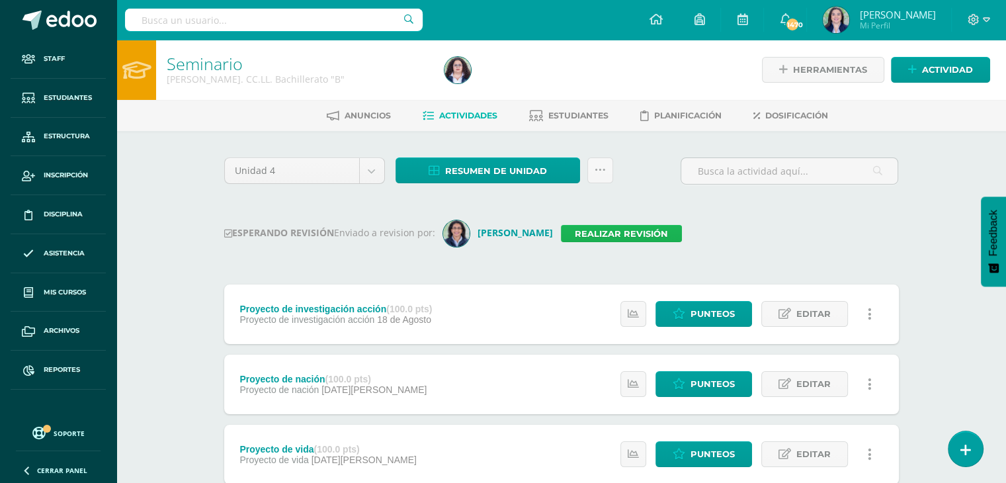
click at [626, 235] on link "Realizar revisión" at bounding box center [621, 233] width 121 height 17
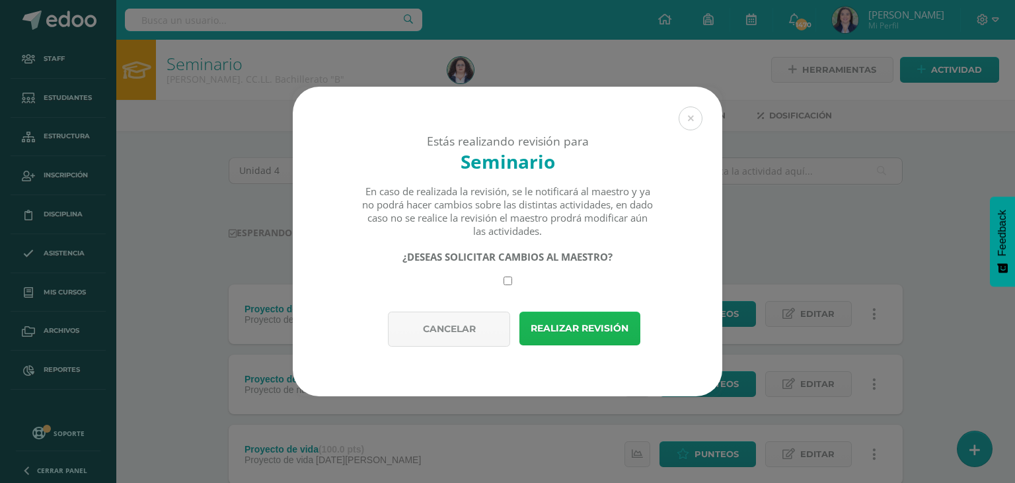
click at [585, 335] on button "Realizar revisión" at bounding box center [580, 328] width 121 height 34
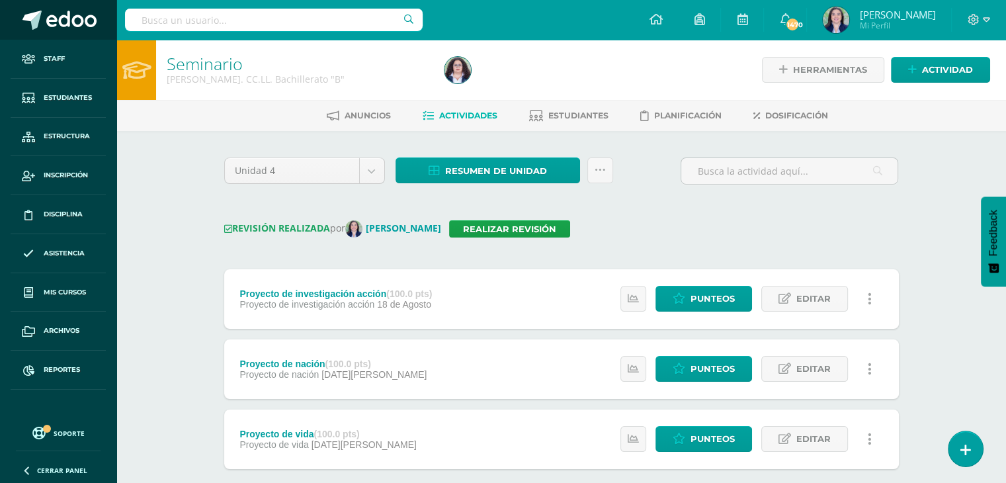
click at [70, 20] on span at bounding box center [71, 21] width 50 height 20
